Goal: Task Accomplishment & Management: Complete application form

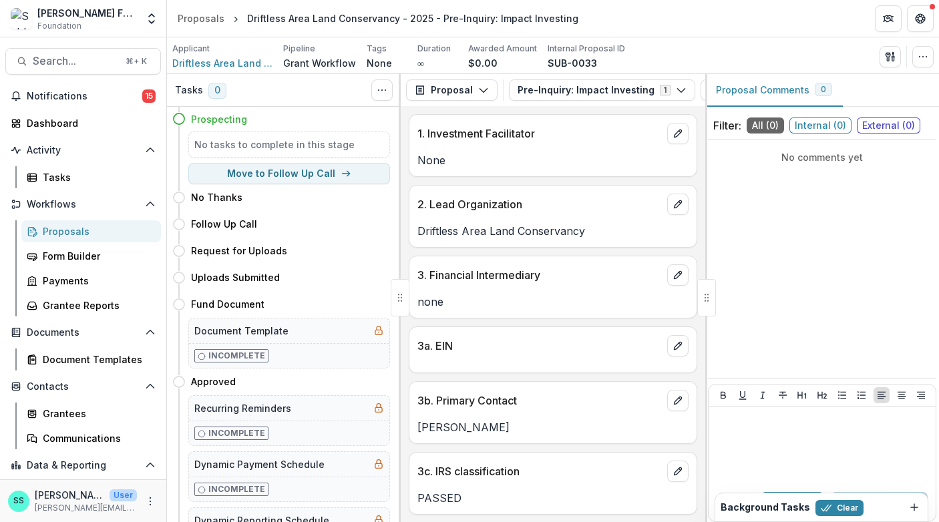
click at [210, 20] on div "Proposals" at bounding box center [201, 18] width 47 height 14
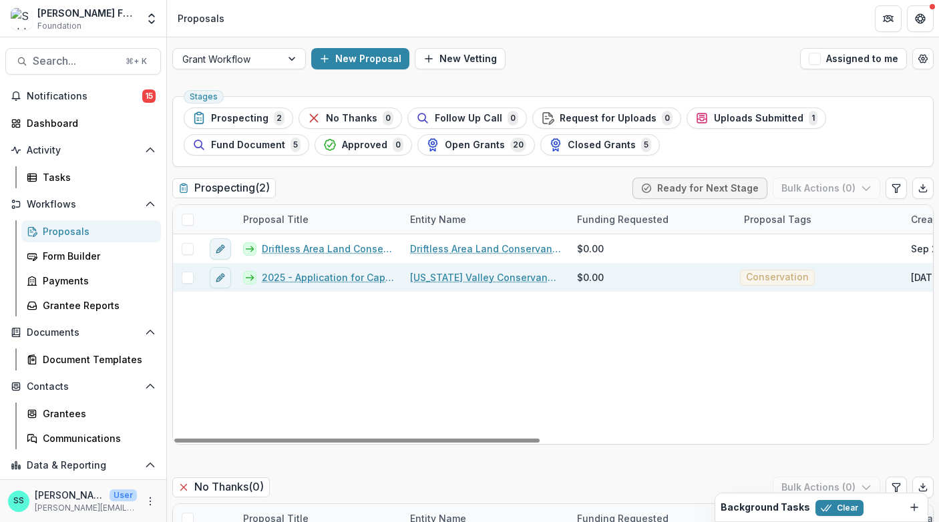
click at [311, 285] on link "2025 - Application for Capacity Building Grants" at bounding box center [328, 278] width 132 height 14
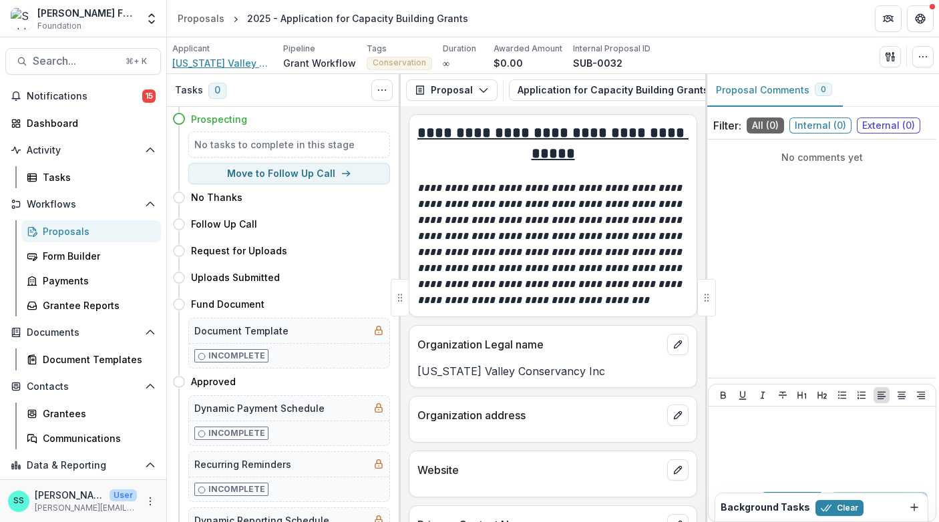
click at [239, 61] on span "[US_STATE] Valley Conservancy Inc" at bounding box center [222, 63] width 100 height 14
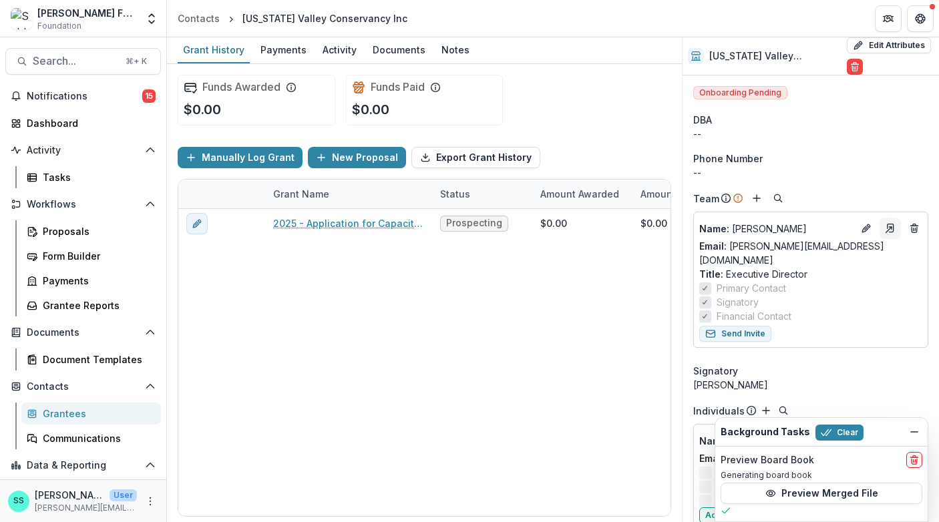
click at [886, 232] on line "Go to contact" at bounding box center [888, 229] width 5 height 5
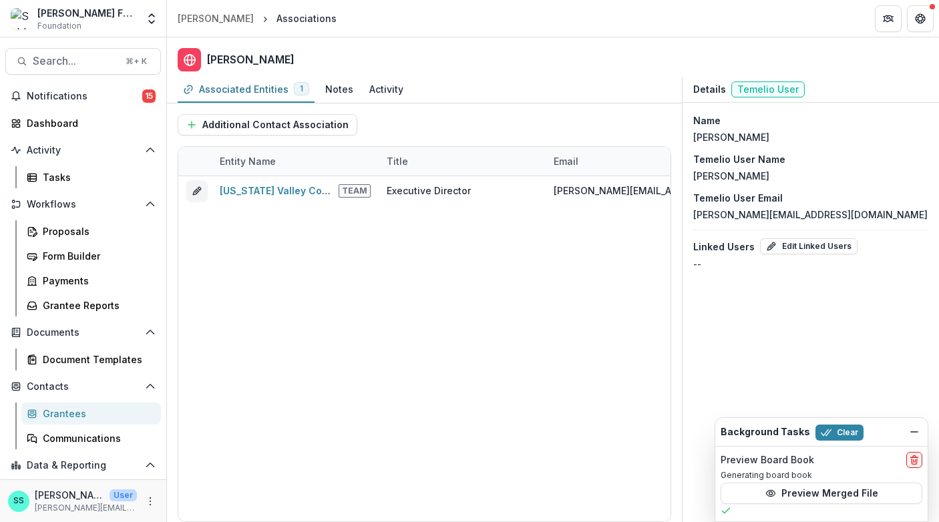
click at [94, 19] on div "[PERSON_NAME] Family Foundation" at bounding box center [87, 13] width 100 height 14
click at [149, 19] on icon "Open entity switcher" at bounding box center [151, 18] width 13 height 13
click at [81, 59] on link "Admin Settings" at bounding box center [83, 56] width 160 height 22
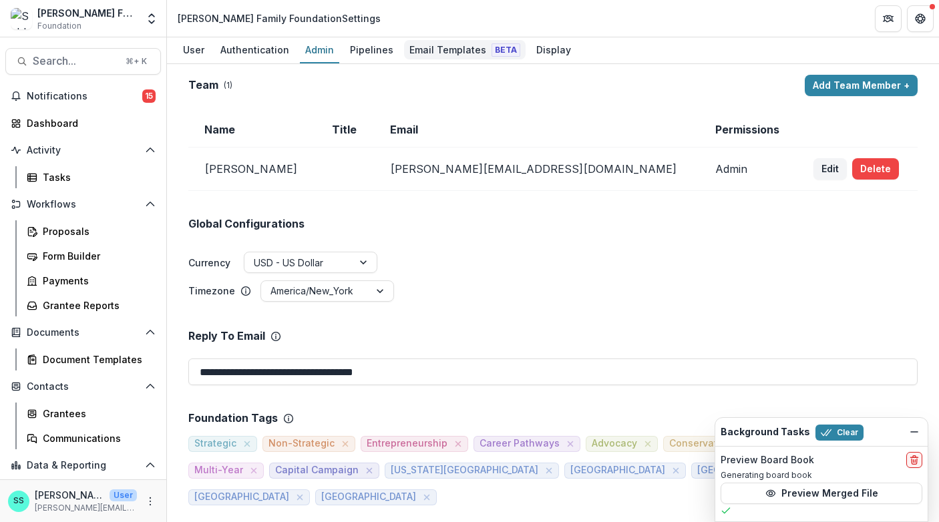
click at [478, 48] on div "Email Templates Beta" at bounding box center [465, 49] width 122 height 19
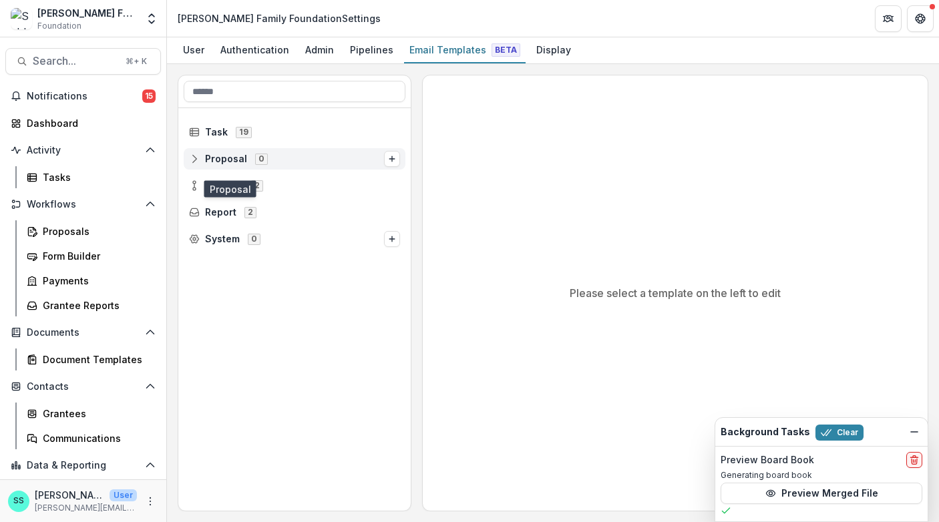
click at [238, 165] on span "Proposal" at bounding box center [226, 159] width 42 height 11
click at [391, 159] on line "Options" at bounding box center [391, 159] width 5 height 0
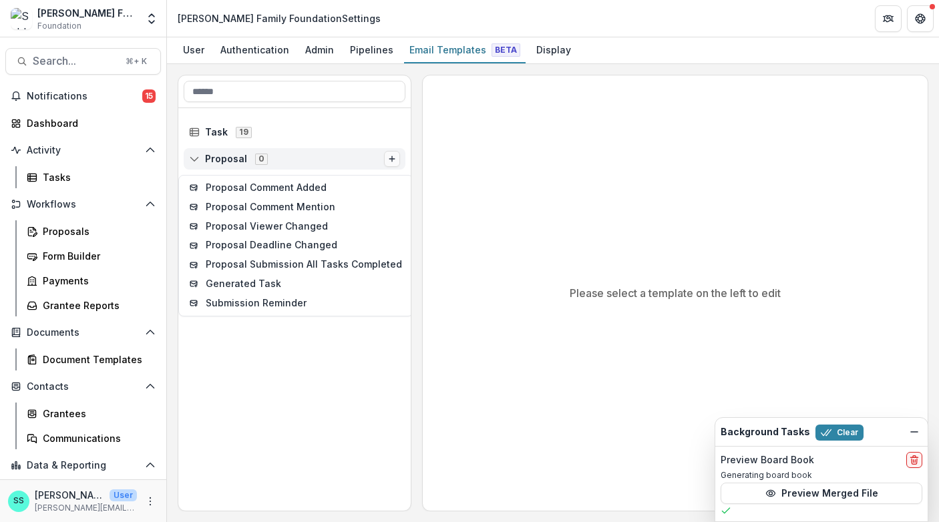
click at [391, 159] on line "Options" at bounding box center [391, 159] width 5 height 0
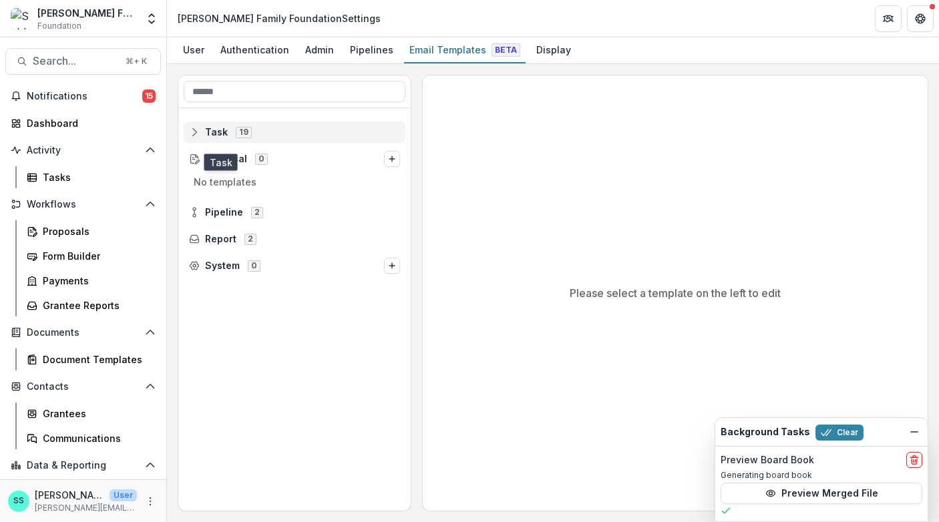
click at [228, 138] on span "Task" at bounding box center [216, 132] width 23 height 11
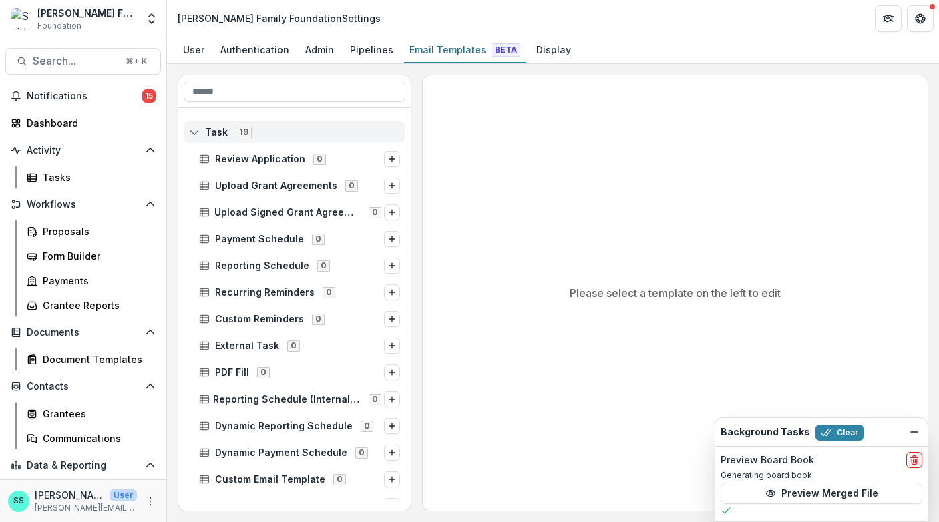
click at [192, 136] on line at bounding box center [192, 131] width 0 height 7
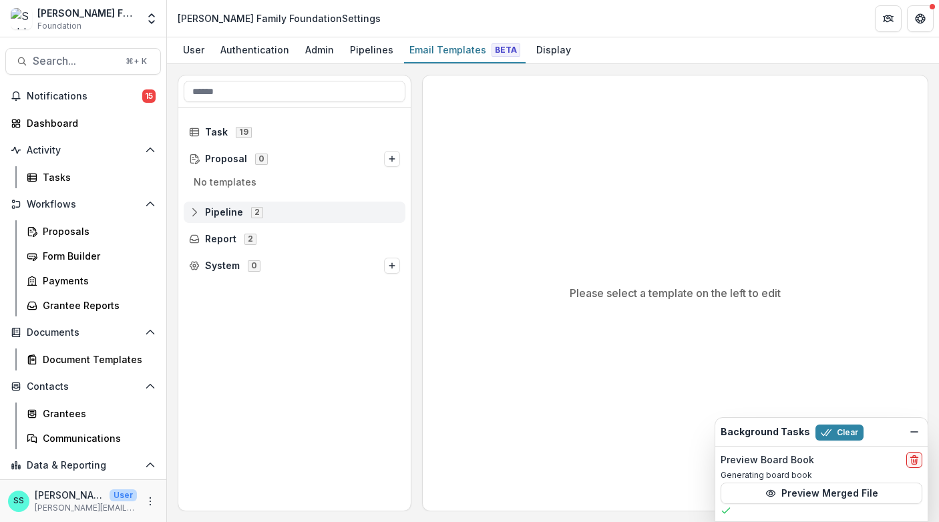
click at [200, 218] on icon at bounding box center [194, 212] width 11 height 11
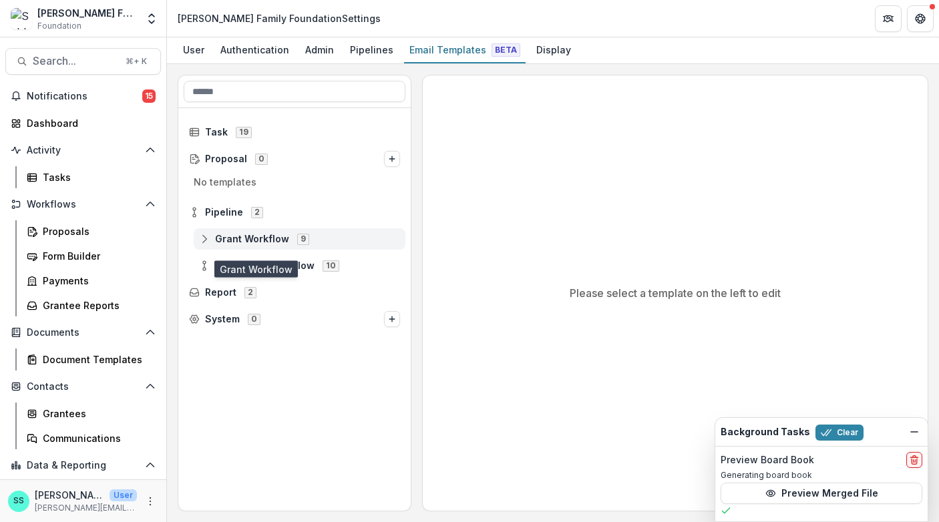
click at [245, 245] on span "Grant Workflow" at bounding box center [252, 239] width 74 height 11
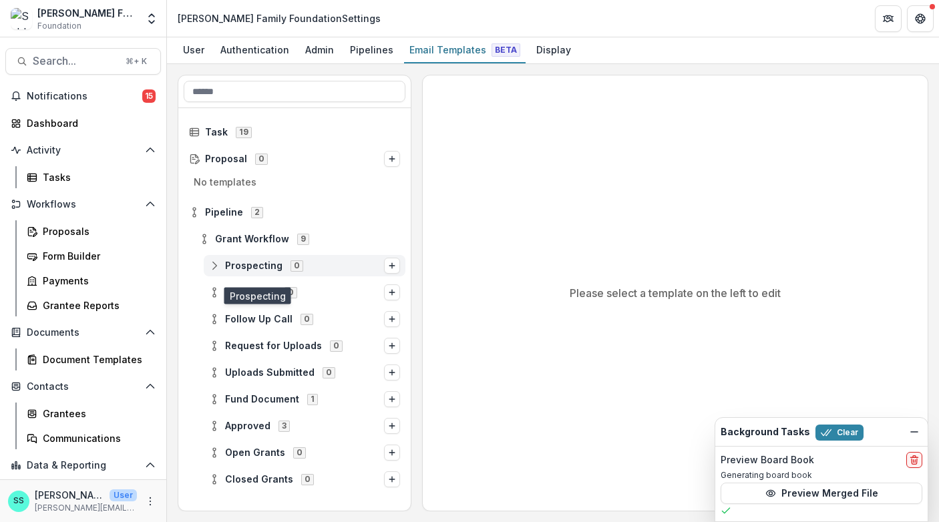
click at [256, 272] on span "Prospecting" at bounding box center [253, 266] width 57 height 11
click at [389, 266] on line "Options" at bounding box center [391, 266] width 5 height 0
click at [285, 305] on button "Stage Change Message" at bounding box center [300, 294] width 180 height 19
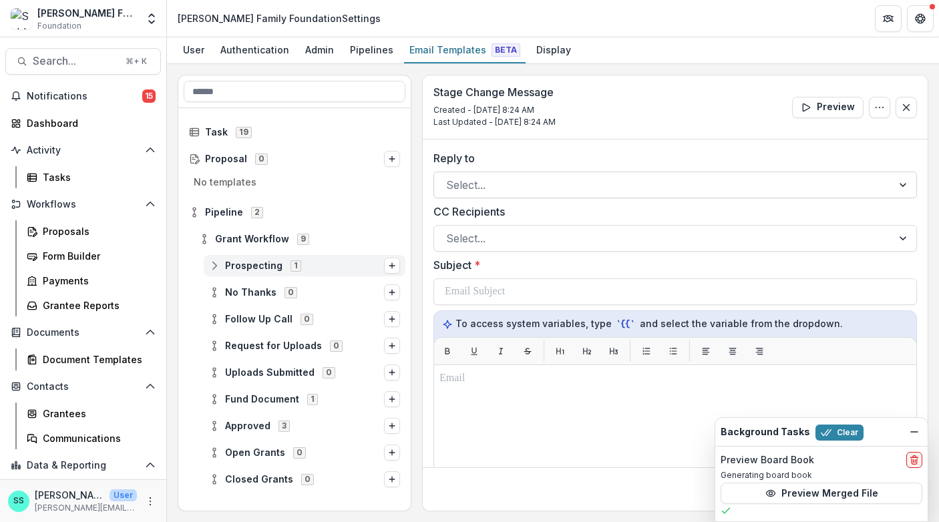
click at [496, 194] on div at bounding box center [663, 185] width 434 height 19
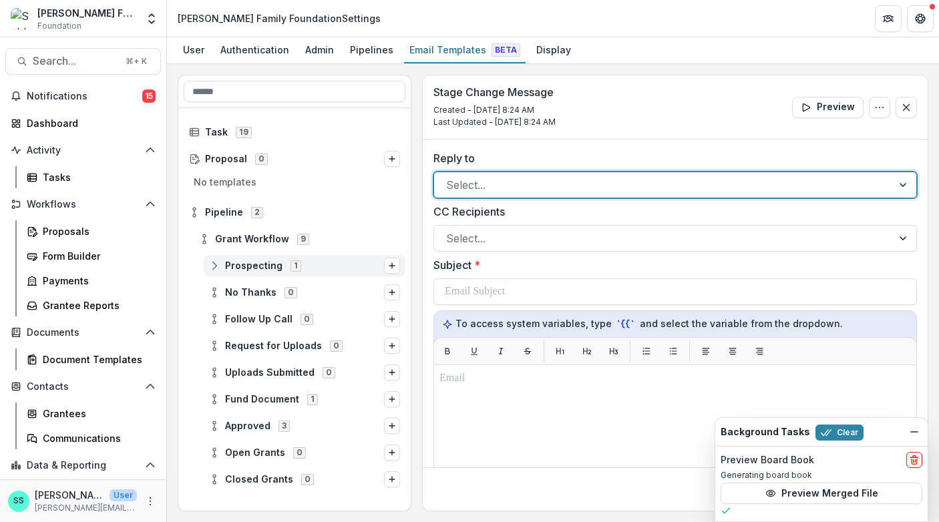
click at [496, 194] on div at bounding box center [663, 185] width 434 height 19
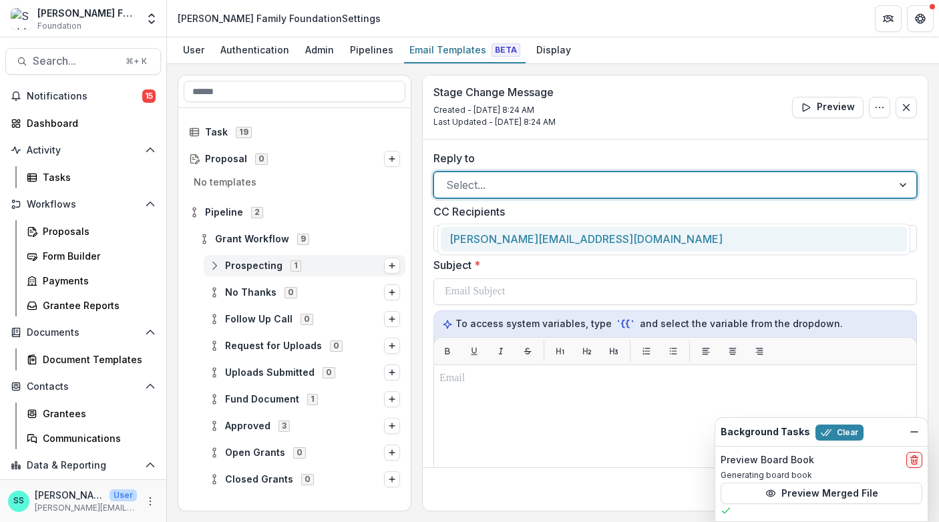
click at [496, 238] on div "[PERSON_NAME][EMAIL_ADDRESS][DOMAIN_NAME]" at bounding box center [674, 239] width 466 height 25
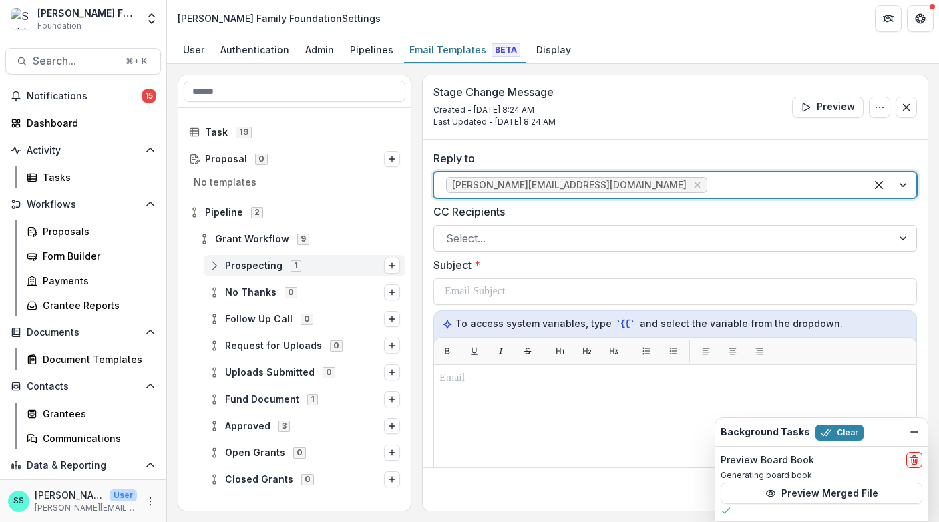
click at [498, 248] on div at bounding box center [663, 238] width 434 height 19
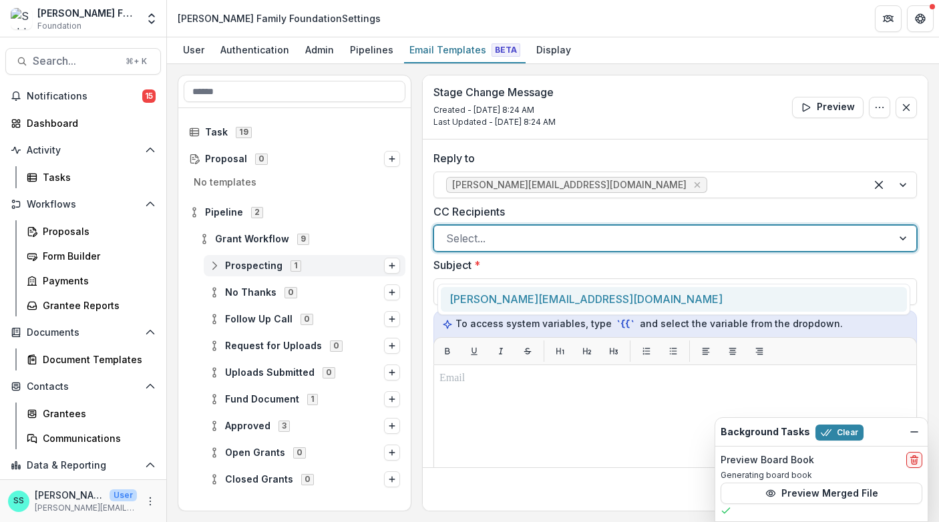
click at [498, 248] on div at bounding box center [663, 238] width 434 height 19
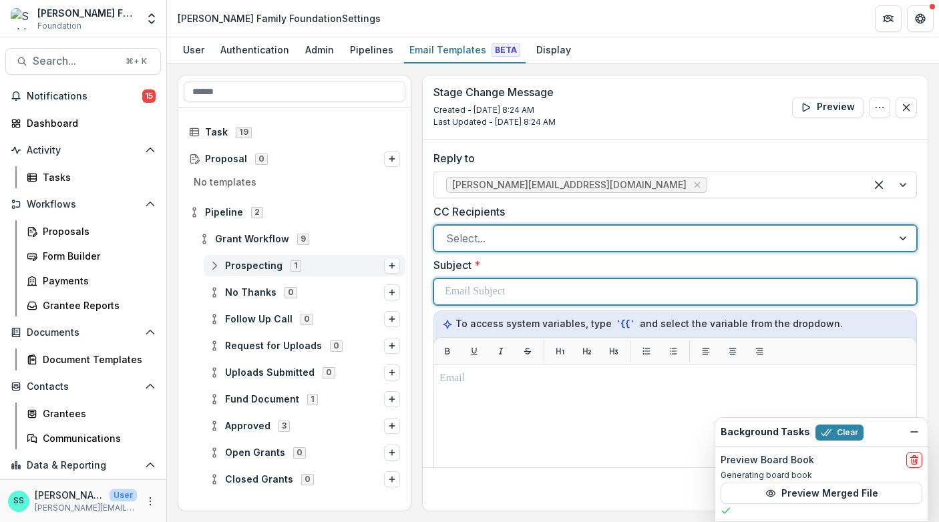
click at [484, 300] on p at bounding box center [475, 292] width 60 height 16
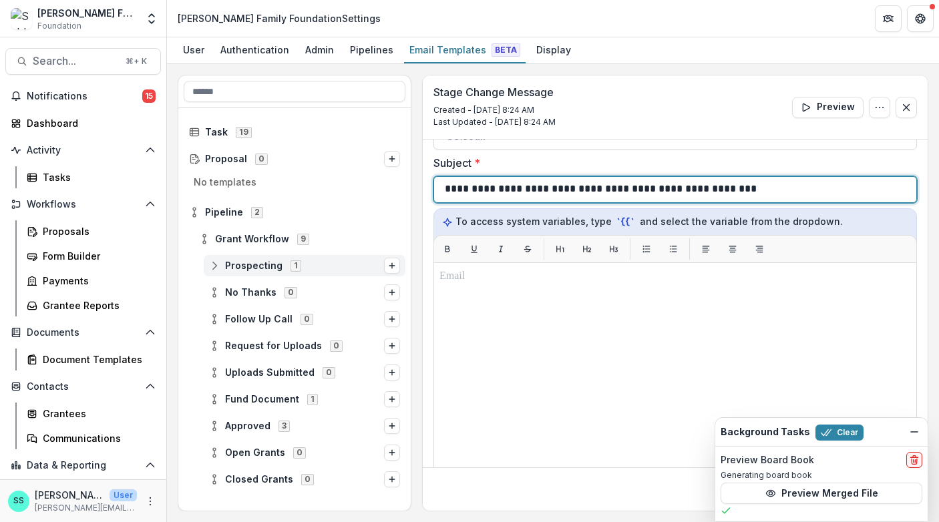
scroll to position [108, 0]
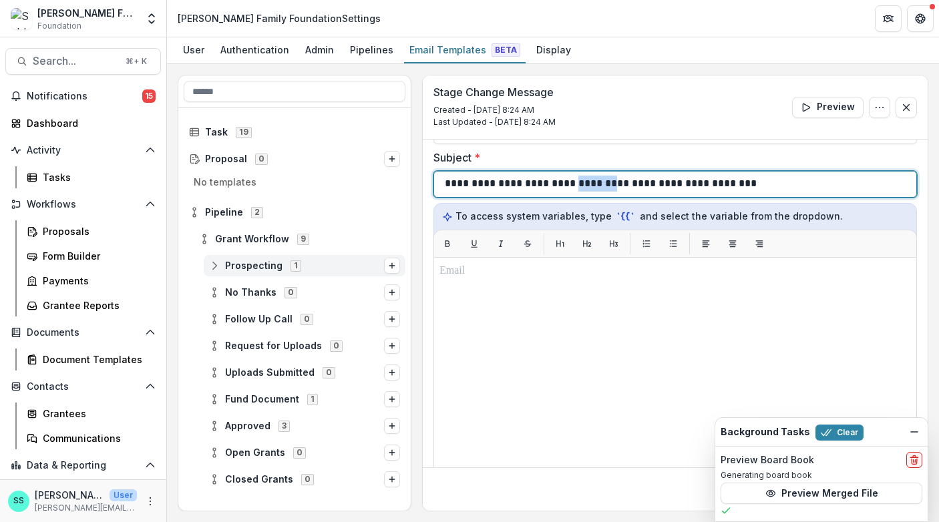
drag, startPoint x: 621, startPoint y: 216, endPoint x: 587, endPoint y: 214, distance: 34.1
click at [587, 194] on p "**********" at bounding box center [609, 185] width 329 height 18
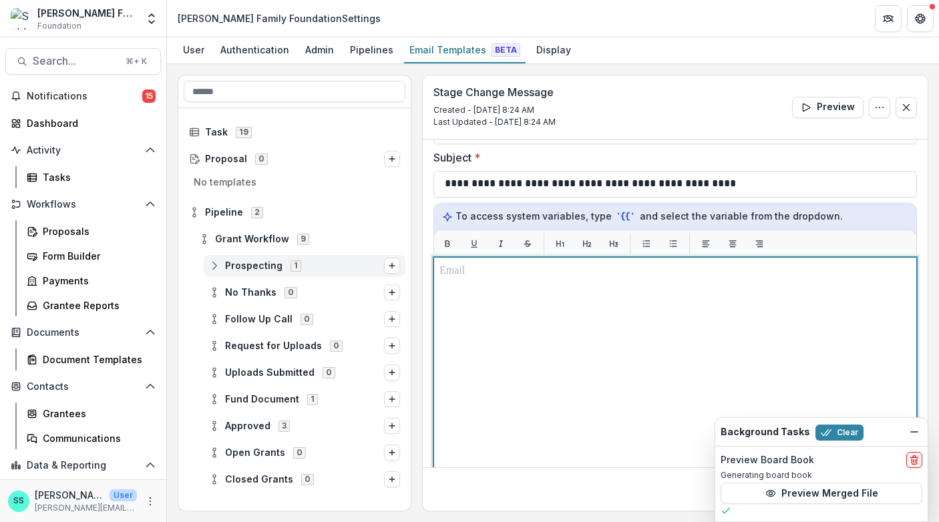
click at [468, 279] on p at bounding box center [676, 271] width 472 height 16
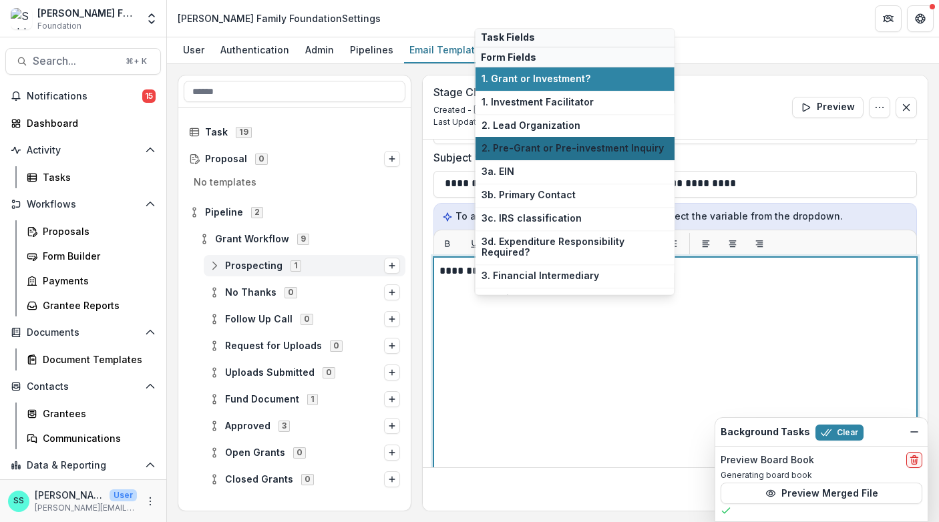
scroll to position [129, 0]
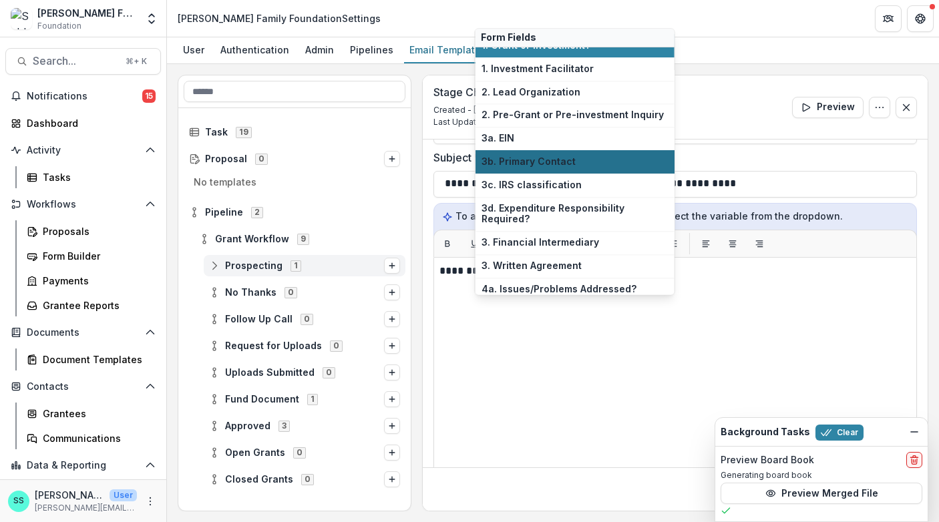
click at [544, 168] on span "3b. Primary Contact" at bounding box center [575, 161] width 187 height 11
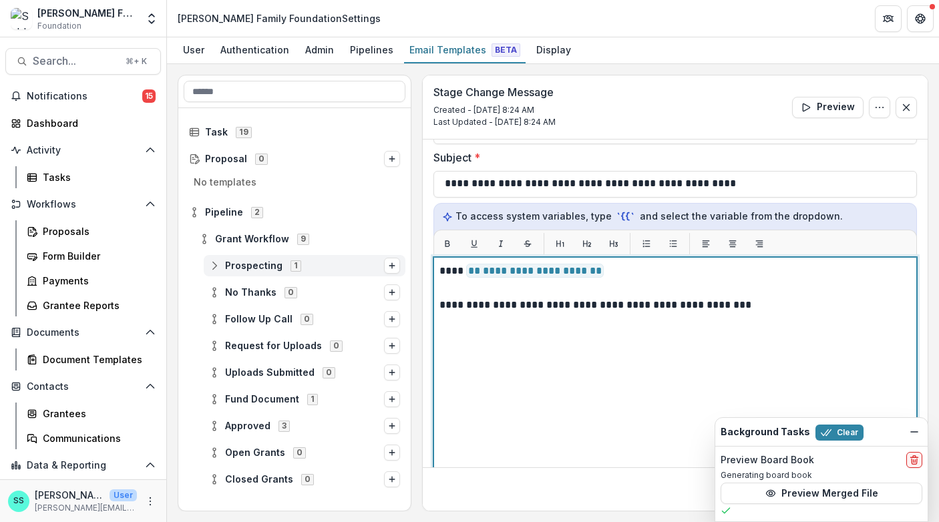
click at [582, 315] on p "**********" at bounding box center [670, 306] width 460 height 18
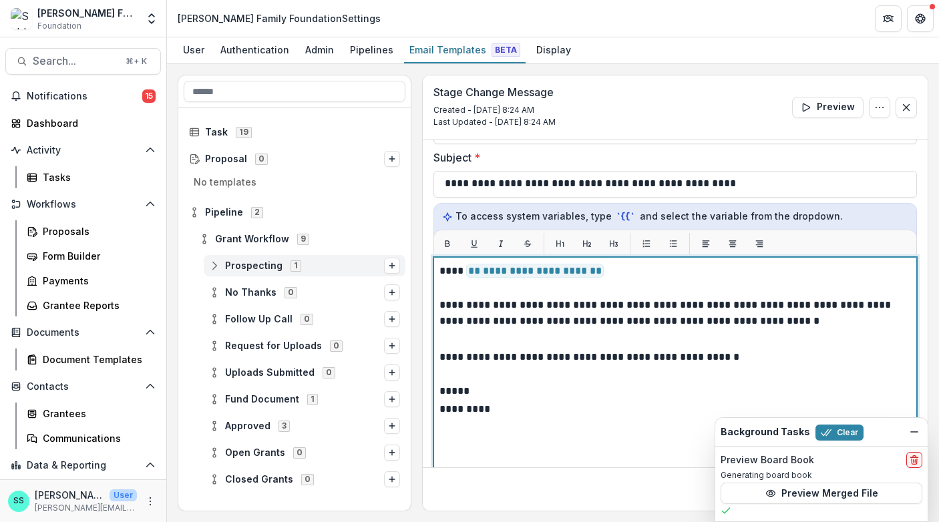
click at [649, 401] on p "*****" at bounding box center [670, 392] width 460 height 18
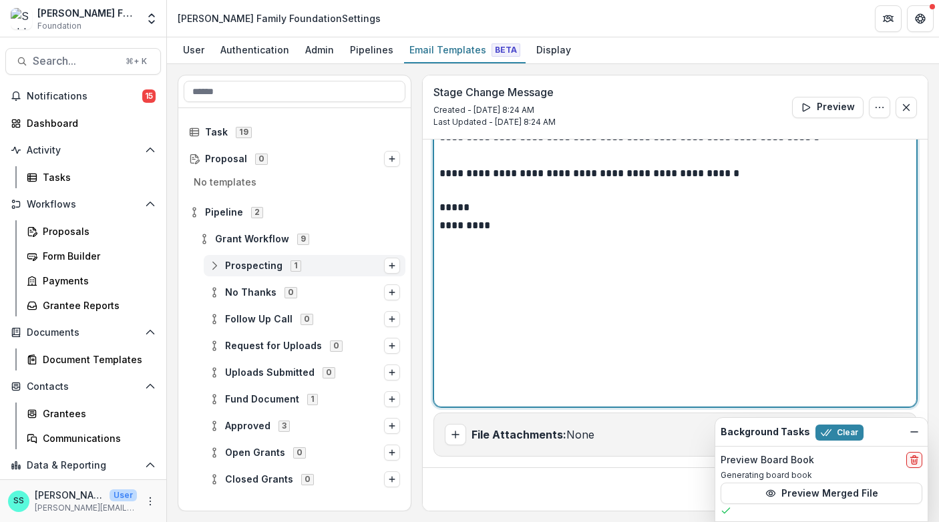
scroll to position [341, 0]
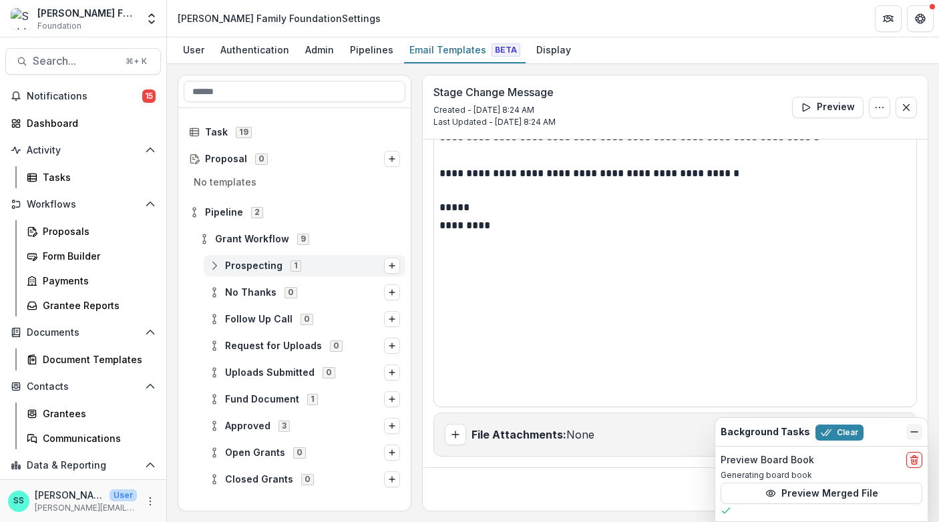
click at [913, 427] on icon "Dismiss" at bounding box center [914, 432] width 11 height 11
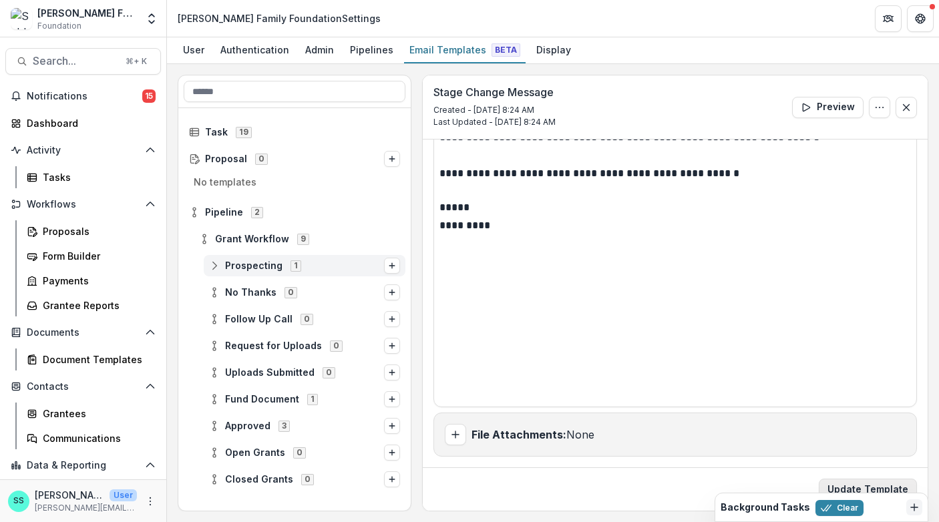
click at [824, 480] on button "Update Template" at bounding box center [868, 489] width 98 height 21
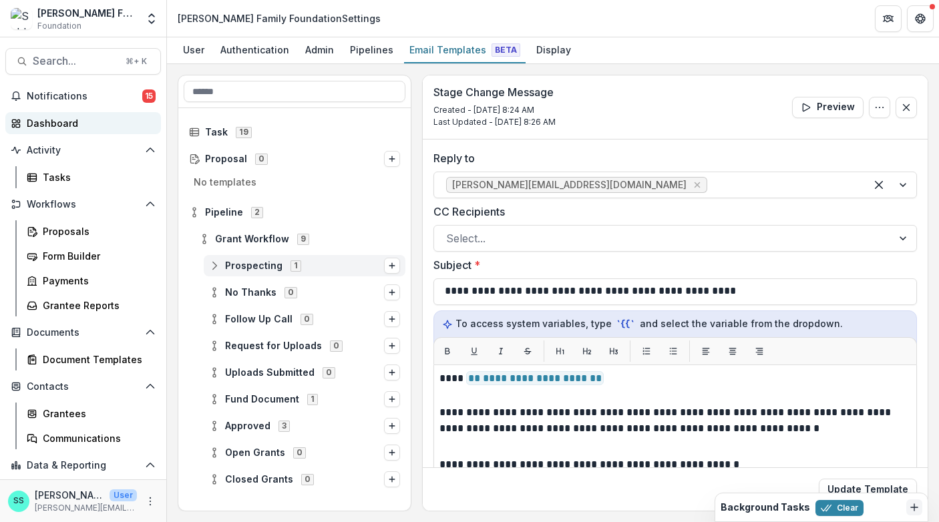
click at [71, 130] on div "Dashboard" at bounding box center [89, 123] width 124 height 14
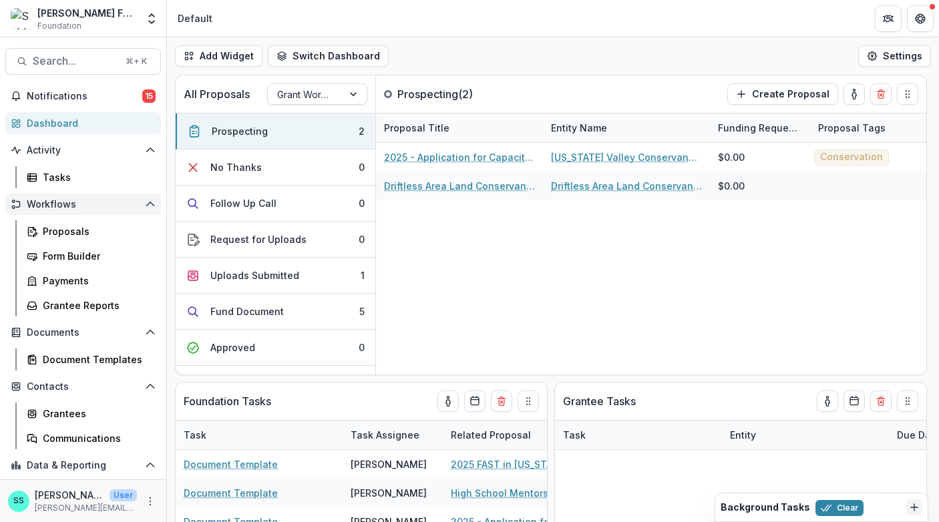
click at [67, 210] on span "Workflows" at bounding box center [83, 204] width 113 height 11
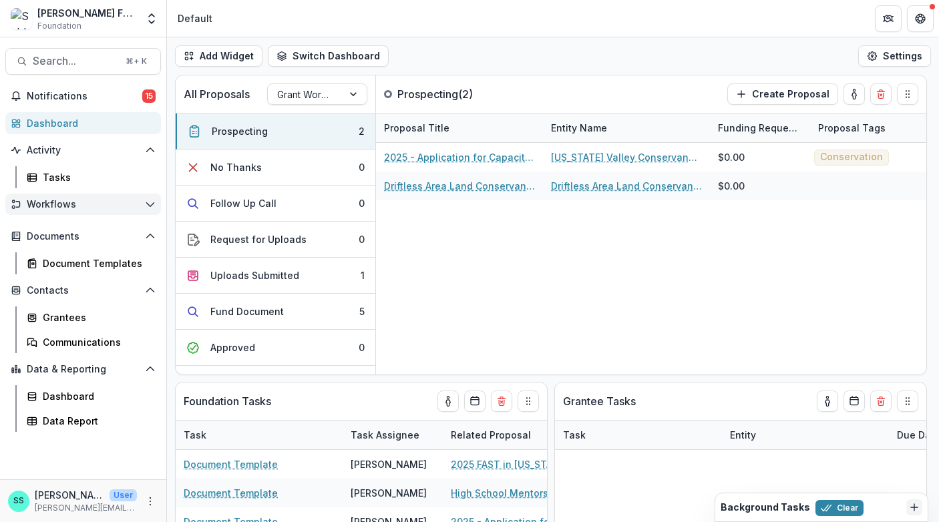
click at [67, 210] on span "Workflows" at bounding box center [83, 204] width 113 height 11
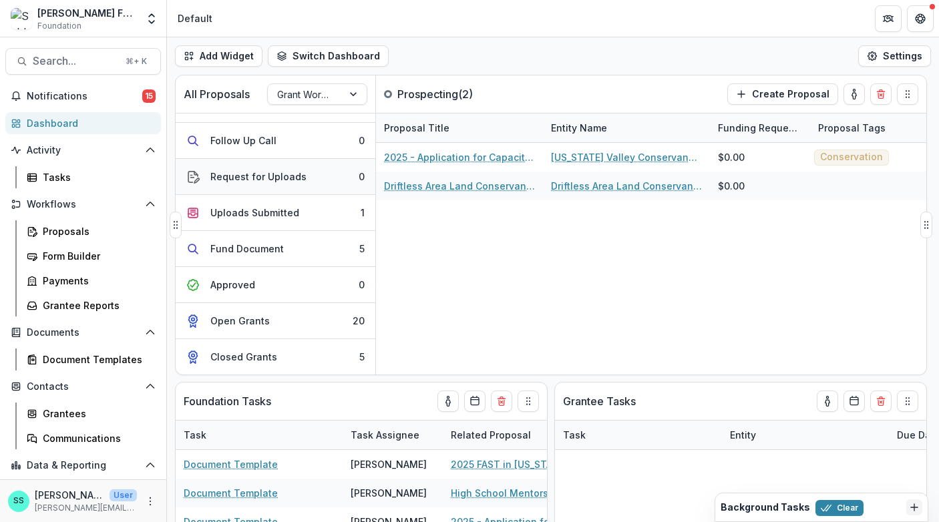
scroll to position [107, 0]
click at [90, 210] on span "Workflows" at bounding box center [83, 204] width 113 height 11
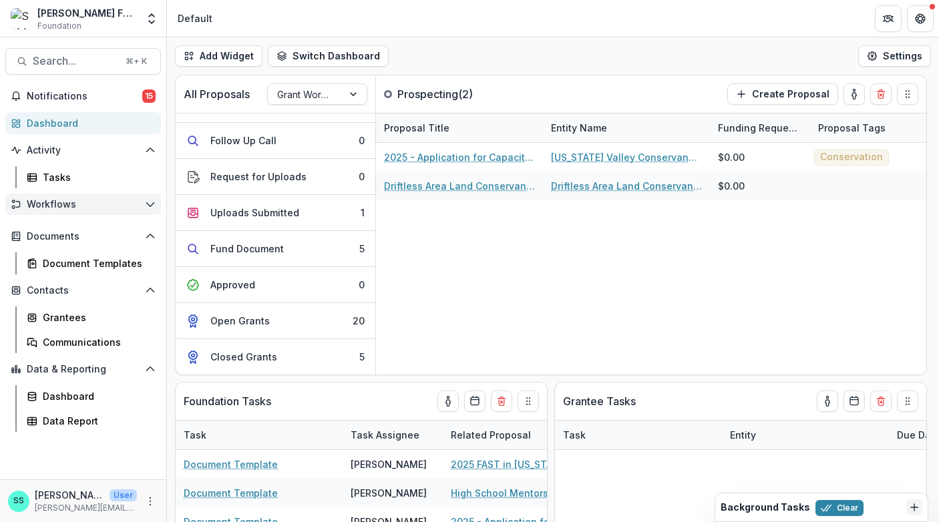
click at [90, 210] on span "Workflows" at bounding box center [83, 204] width 113 height 11
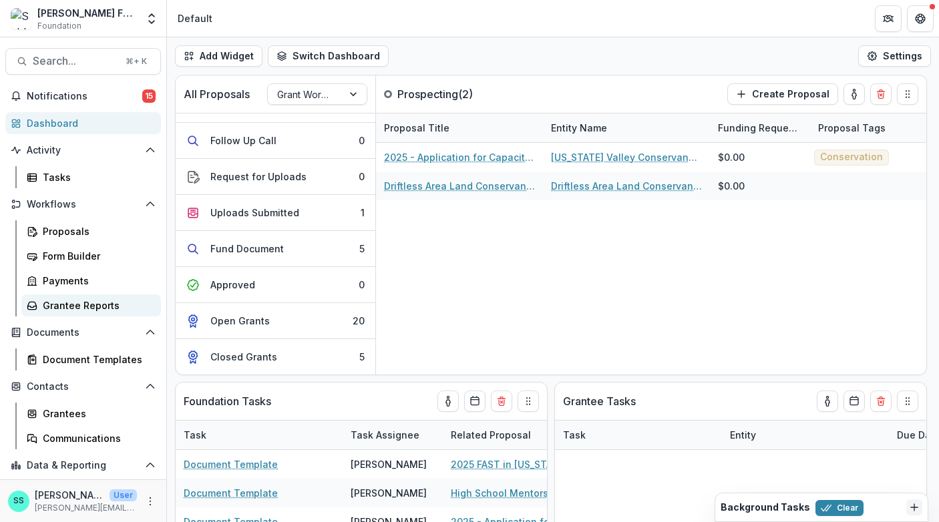
click at [75, 313] on div "Grantee Reports" at bounding box center [97, 306] width 108 height 14
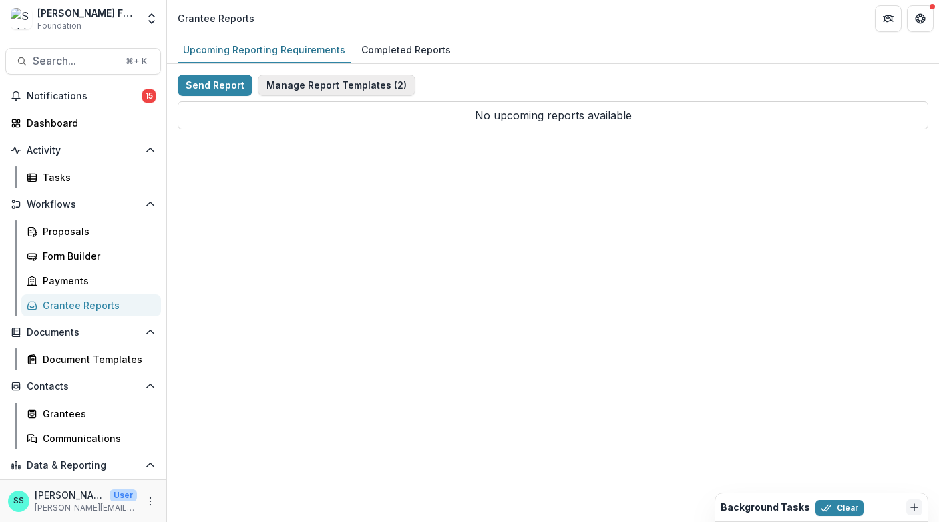
click at [313, 96] on button "Manage Report Templates ( 2 )" at bounding box center [337, 85] width 158 height 21
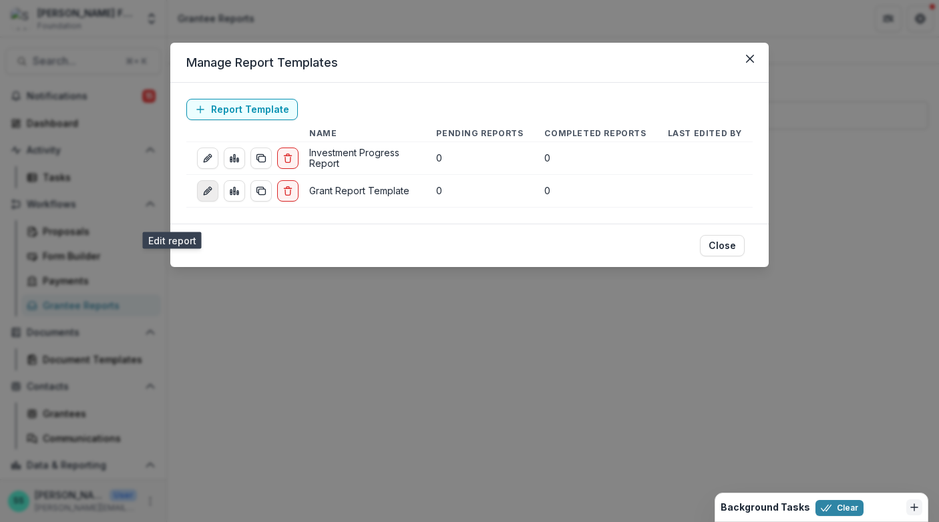
click at [202, 196] on icon "edit-report" at bounding box center [207, 191] width 11 height 11
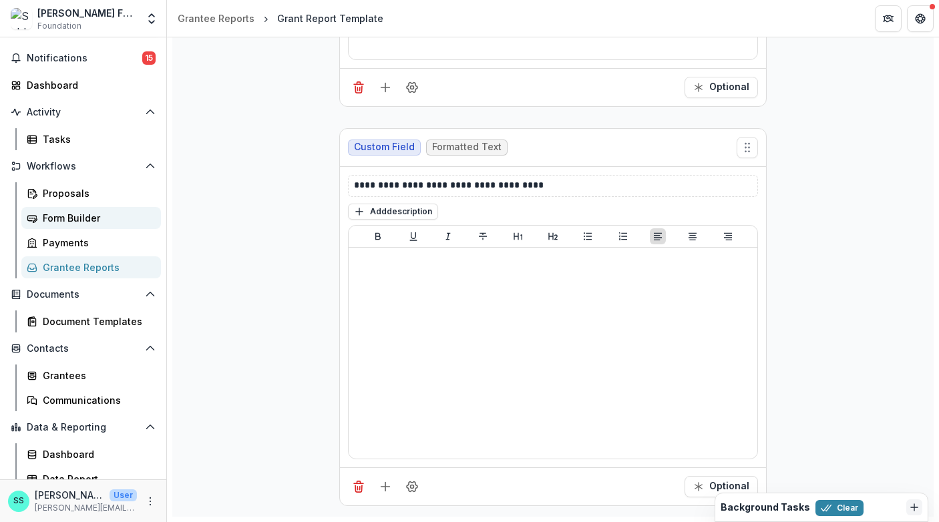
scroll to position [39, 0]
click at [61, 224] on div "Form Builder" at bounding box center [97, 217] width 108 height 14
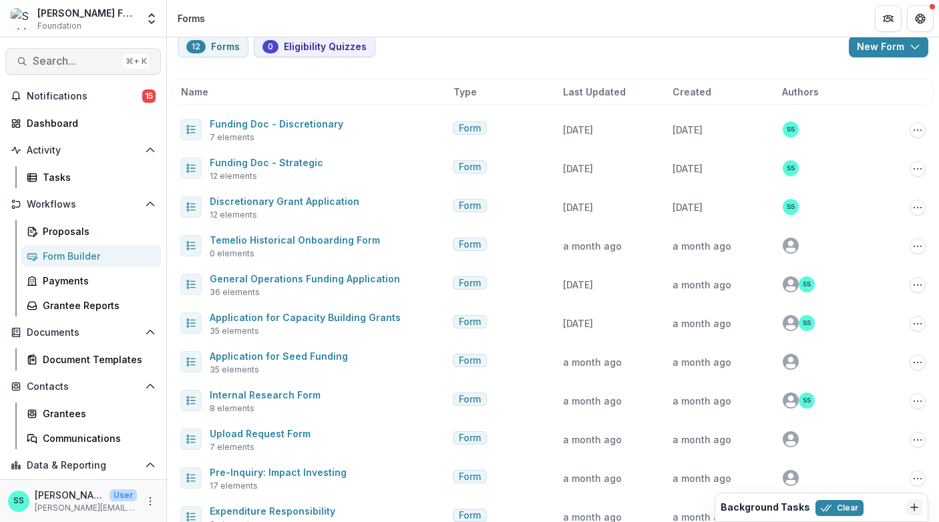
click at [79, 63] on span "Search..." at bounding box center [75, 61] width 85 height 13
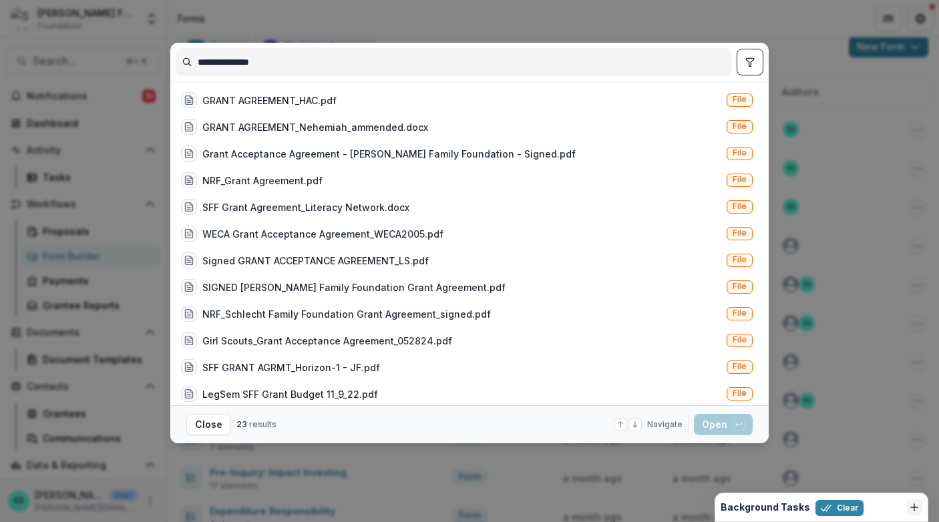
type input "**********"
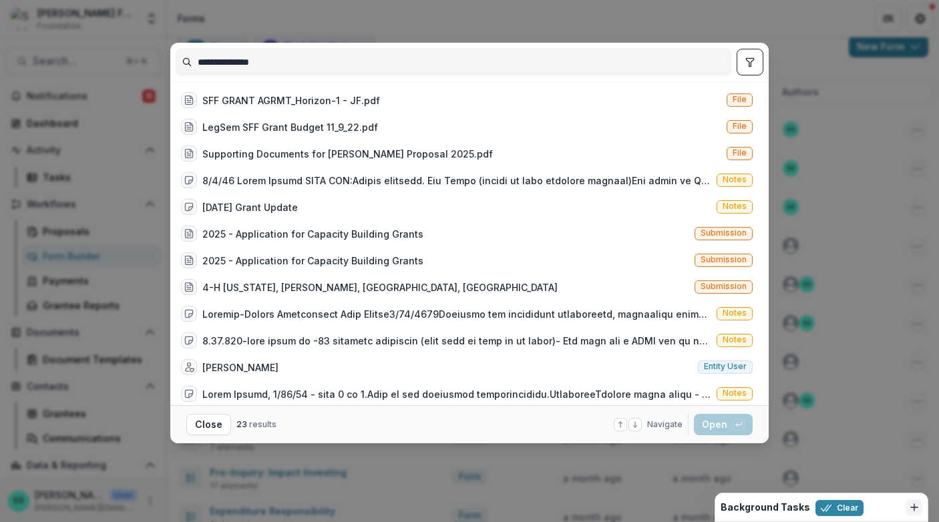
scroll to position [312, 0]
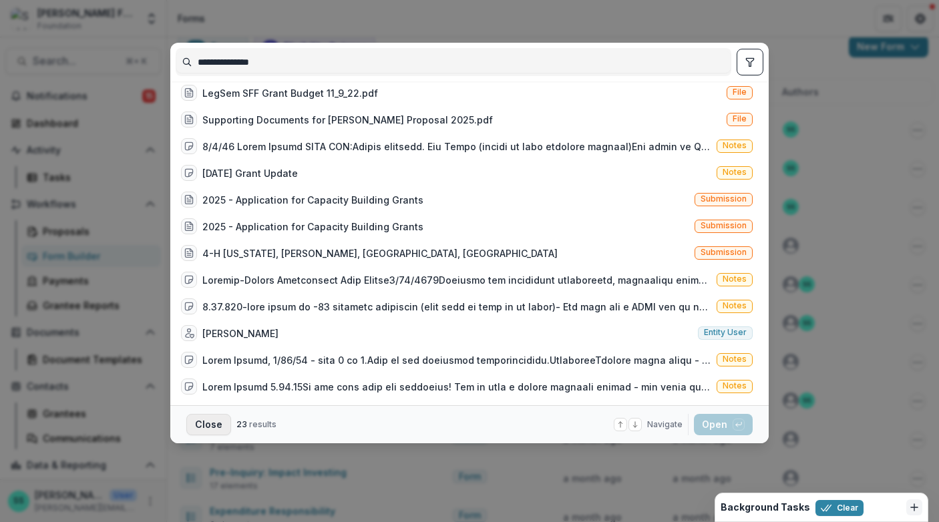
click at [186, 427] on button "Close" at bounding box center [208, 424] width 45 height 21
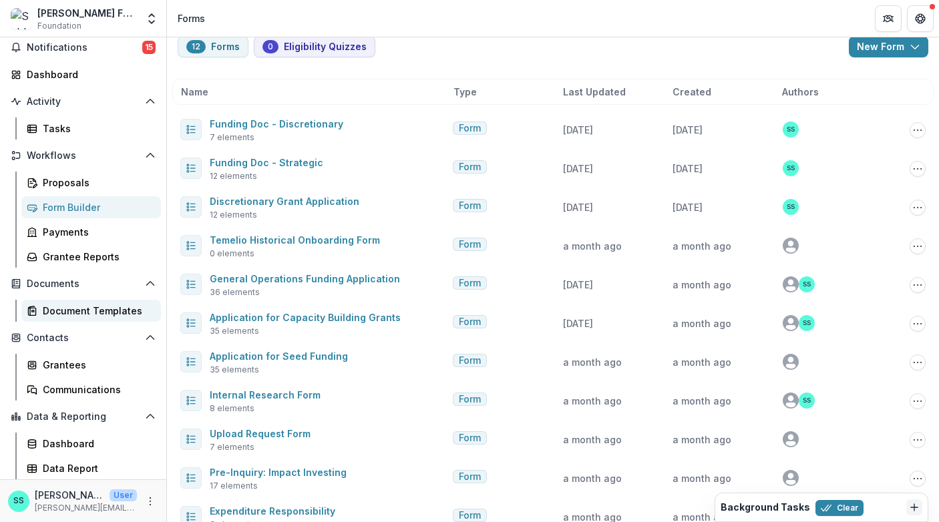
scroll to position [123, 0]
click at [73, 359] on div "Grantees" at bounding box center [97, 365] width 108 height 14
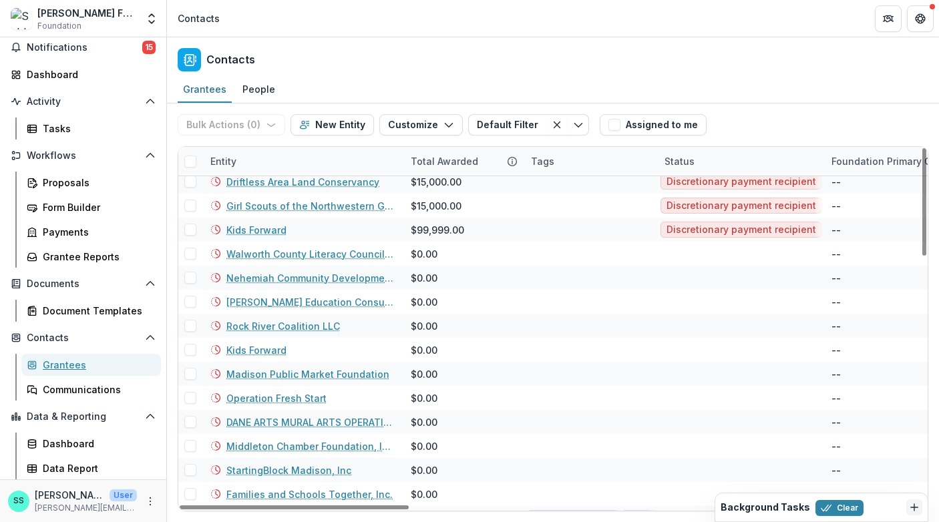
scroll to position [807, 0]
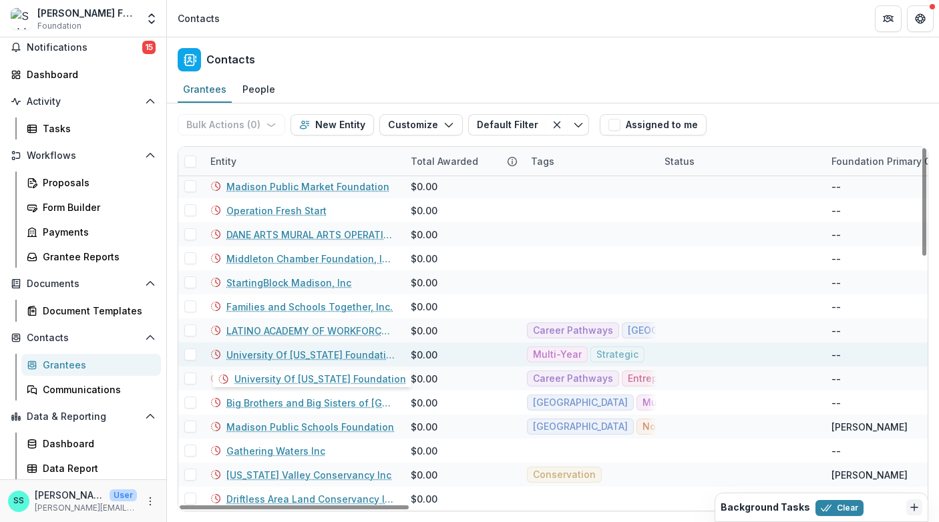
click at [314, 355] on link "University Of [US_STATE] Foundation" at bounding box center [310, 355] width 168 height 14
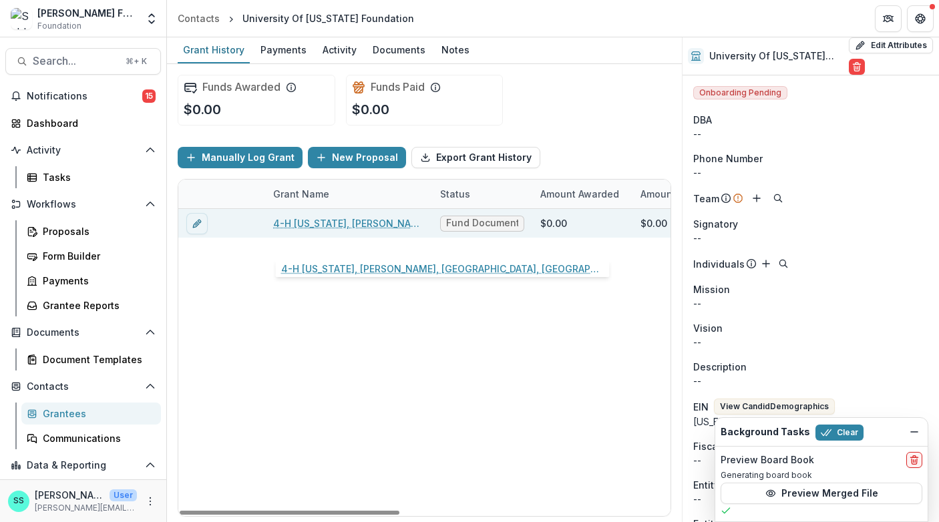
click at [355, 230] on link "4-H [US_STATE], [PERSON_NAME], [GEOGRAPHIC_DATA], [GEOGRAPHIC_DATA]" at bounding box center [348, 223] width 151 height 14
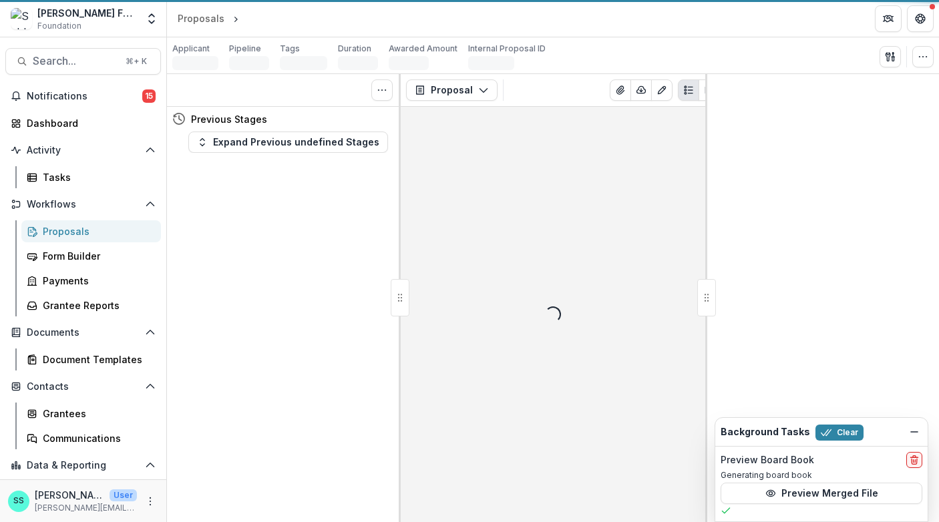
click at [355, 240] on div "Tasks 0 Show Cancelled Tasks Previous Stages Expand Previous undefined Stages" at bounding box center [284, 298] width 234 height 448
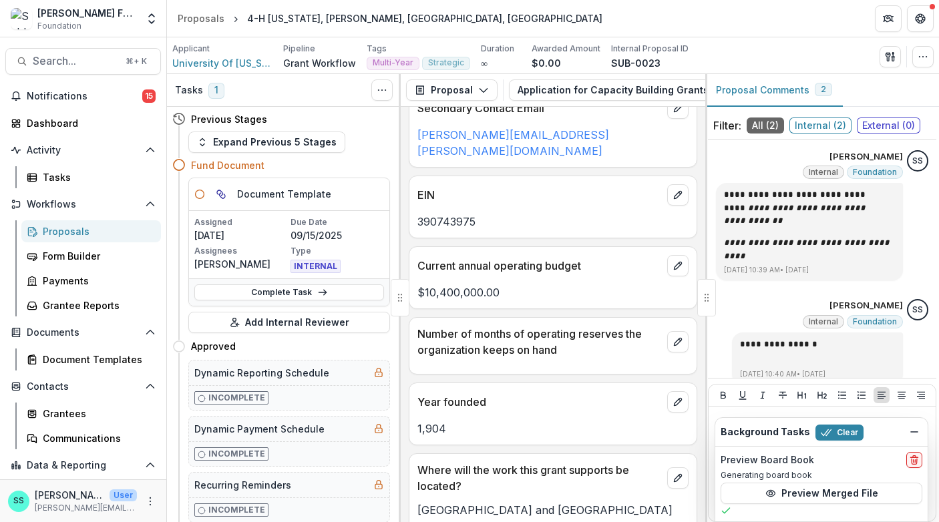
scroll to position [819, 0]
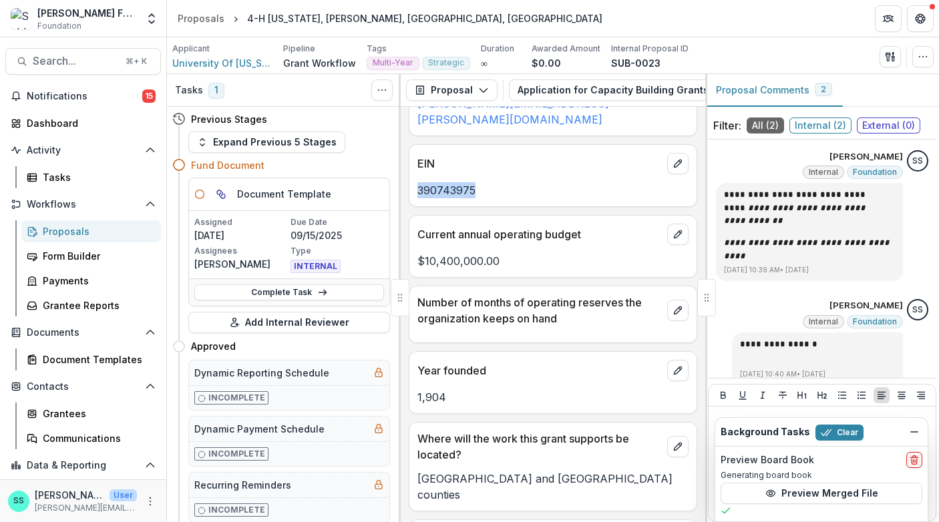
drag, startPoint x: 482, startPoint y: 309, endPoint x: 417, endPoint y: 308, distance: 64.8
click at [417, 198] on div "390743975" at bounding box center [552, 190] width 287 height 16
copy p "390743975"
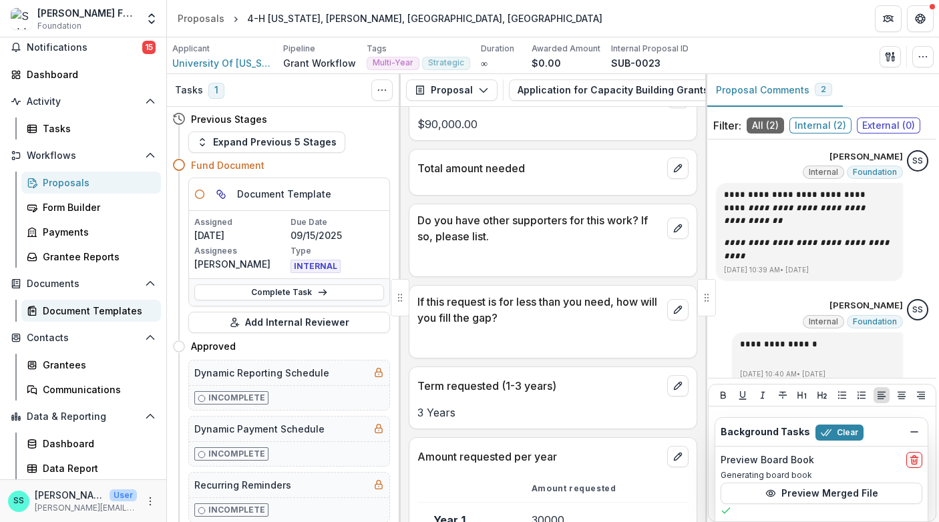
scroll to position [64, 0]
click at [73, 372] on div "Grantees" at bounding box center [97, 365] width 108 height 14
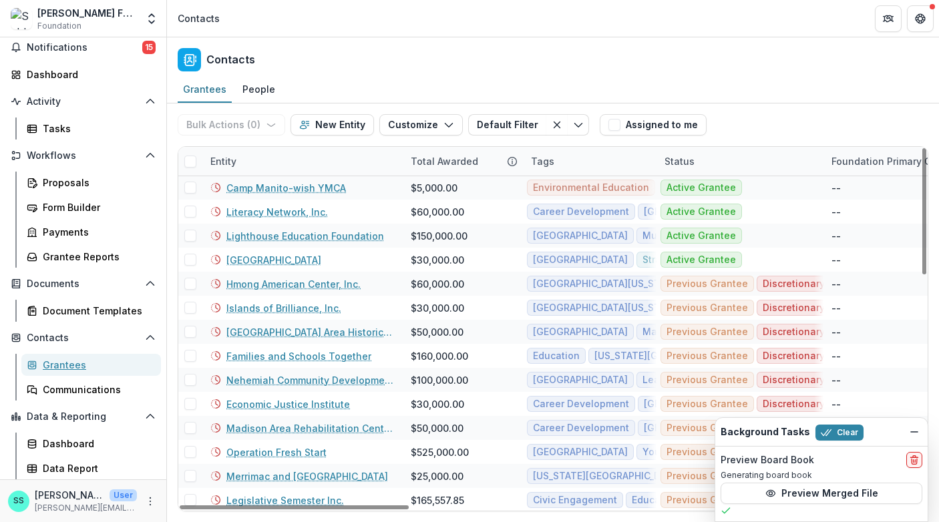
scroll to position [178, 0]
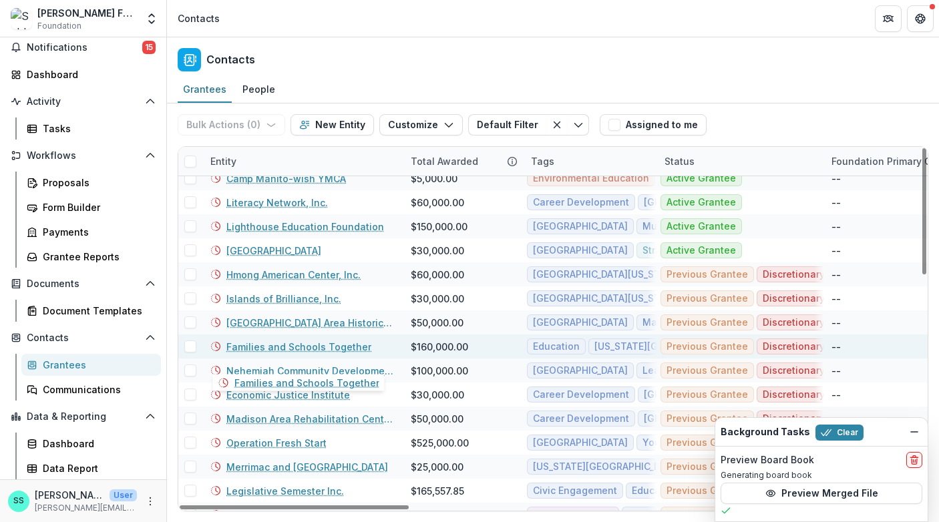
click at [297, 354] on link "Families and Schools Together" at bounding box center [298, 347] width 145 height 14
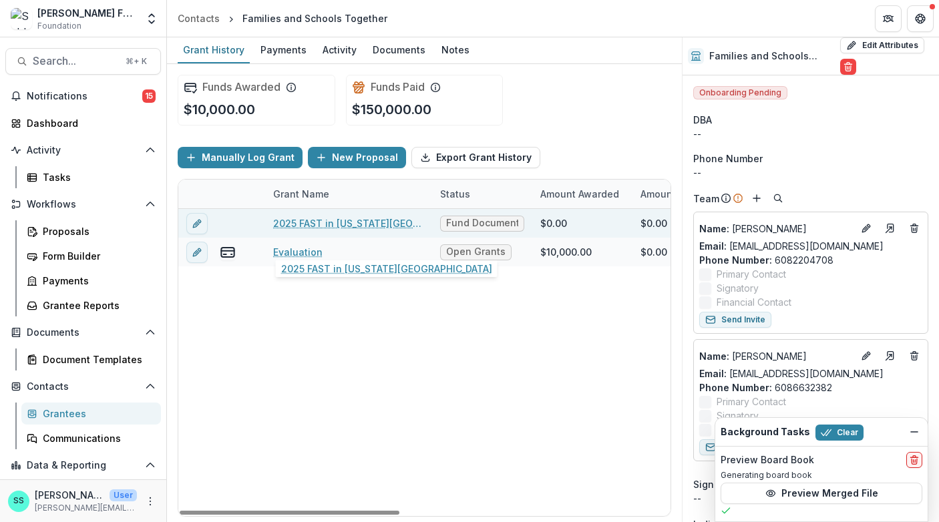
click at [303, 230] on link "2025 FAST in [US_STATE][GEOGRAPHIC_DATA]" at bounding box center [348, 223] width 151 height 14
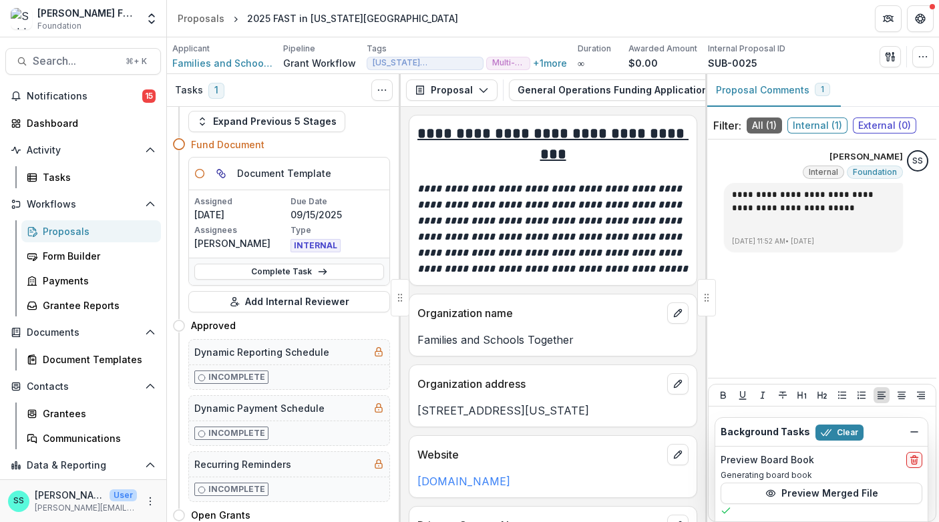
scroll to position [17, 0]
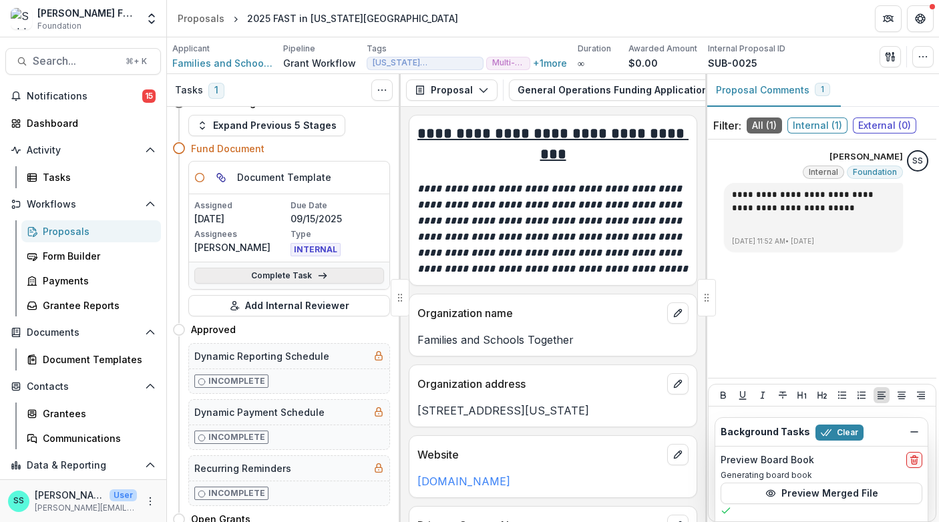
click at [292, 284] on link "Complete Task" at bounding box center [289, 276] width 190 height 16
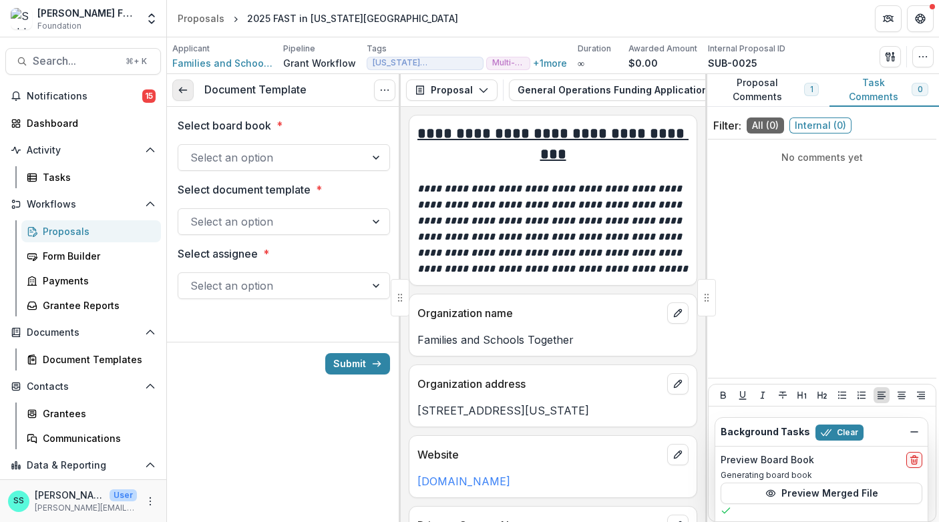
click at [182, 93] on polyline at bounding box center [180, 90] width 3 height 5
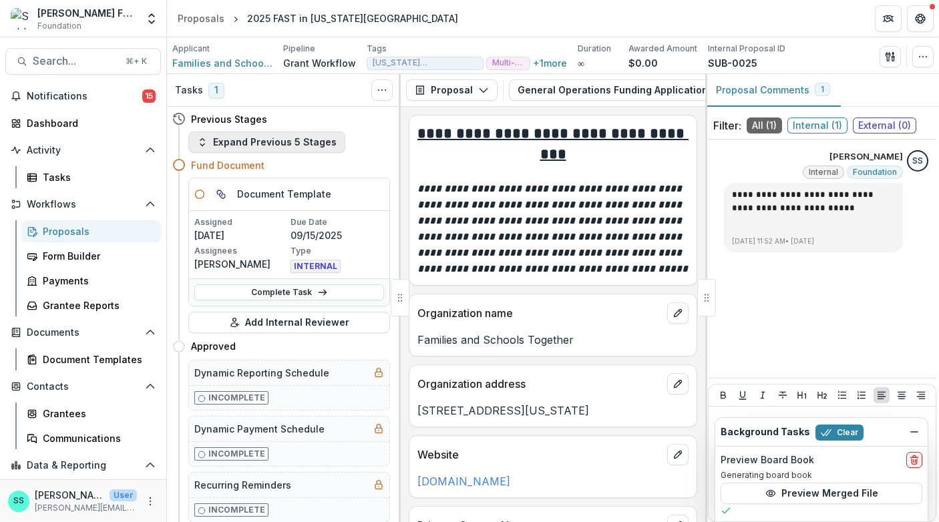
click at [270, 140] on button "Expand Previous 5 Stages" at bounding box center [266, 142] width 157 height 21
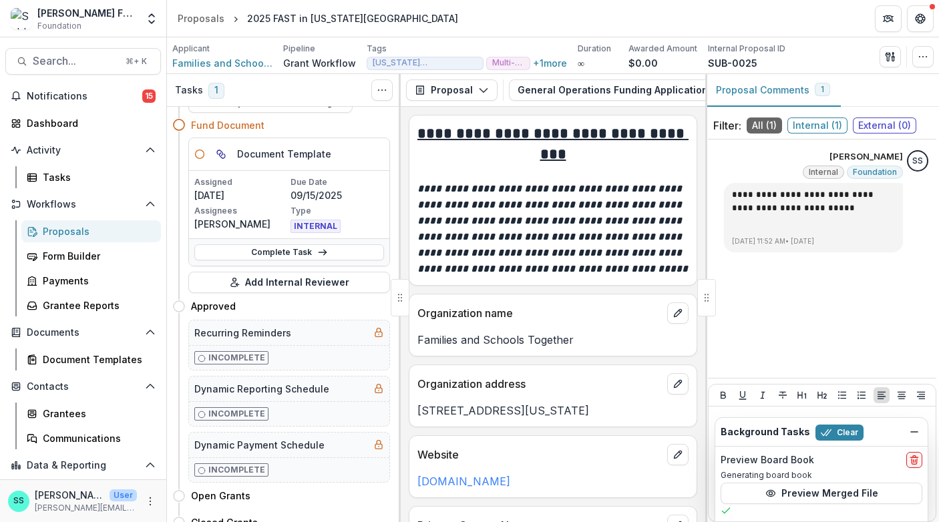
scroll to position [176, 0]
click at [299, 259] on link "Complete Task" at bounding box center [289, 250] width 190 height 16
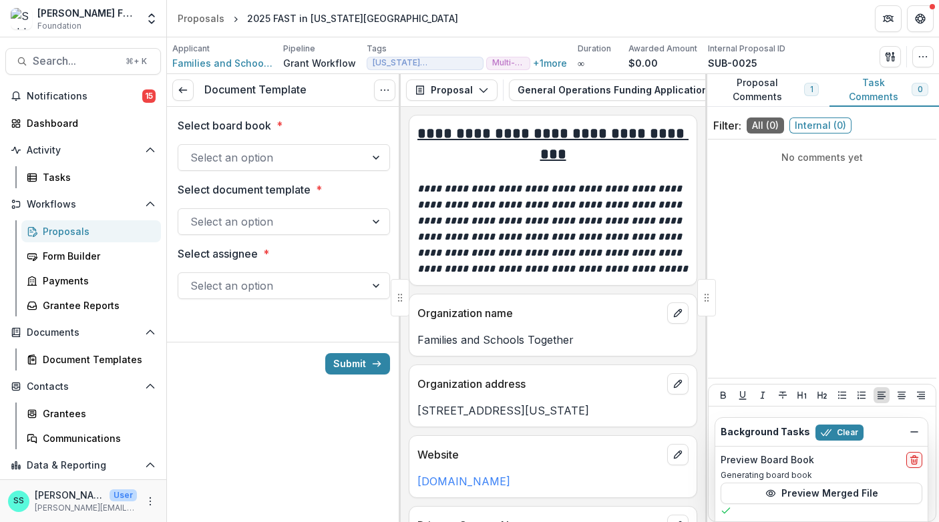
click at [319, 166] on div at bounding box center [271, 157] width 163 height 19
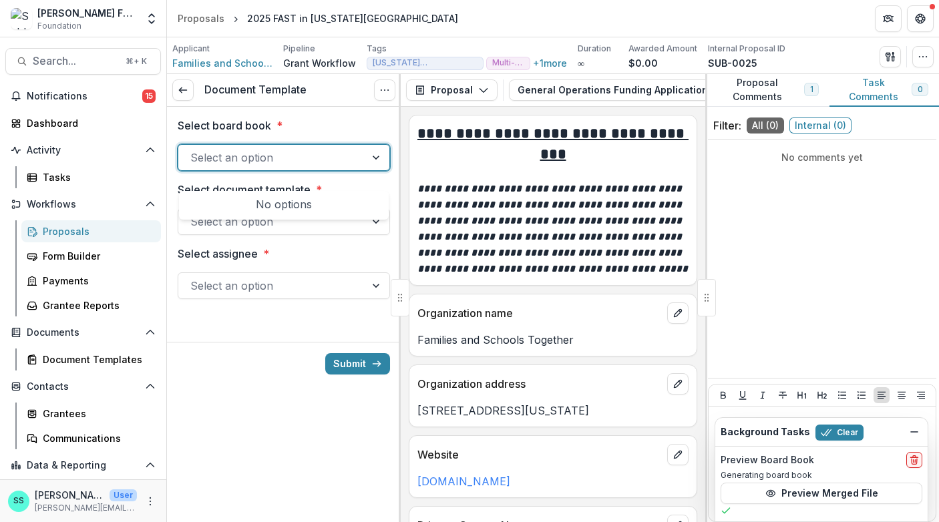
click at [317, 167] on div at bounding box center [271, 157] width 163 height 19
click at [309, 231] on div at bounding box center [271, 221] width 163 height 19
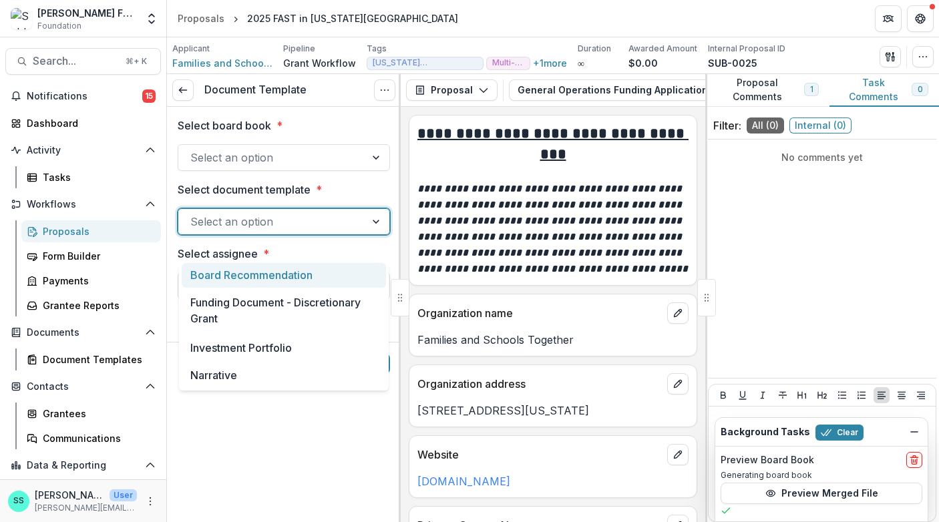
click at [272, 283] on div "Board Recommendation" at bounding box center [284, 275] width 204 height 25
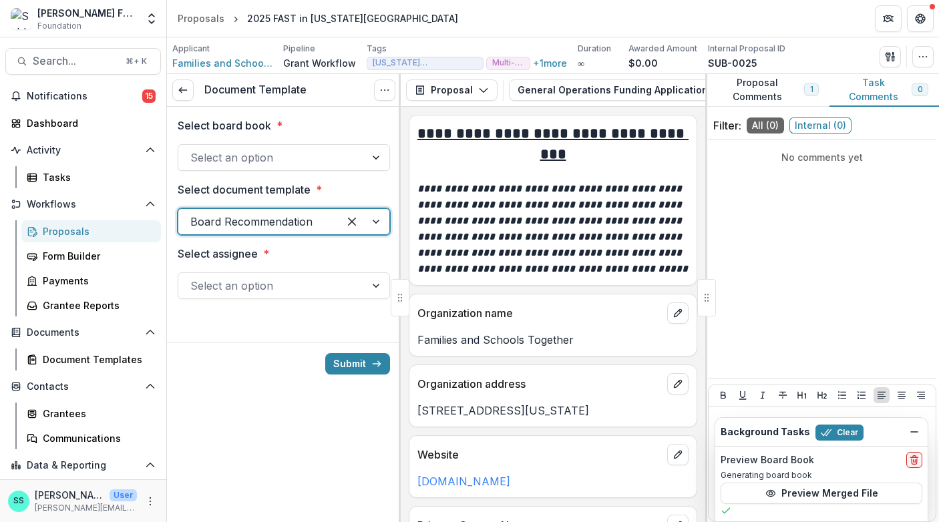
click at [269, 295] on div at bounding box center [271, 286] width 163 height 19
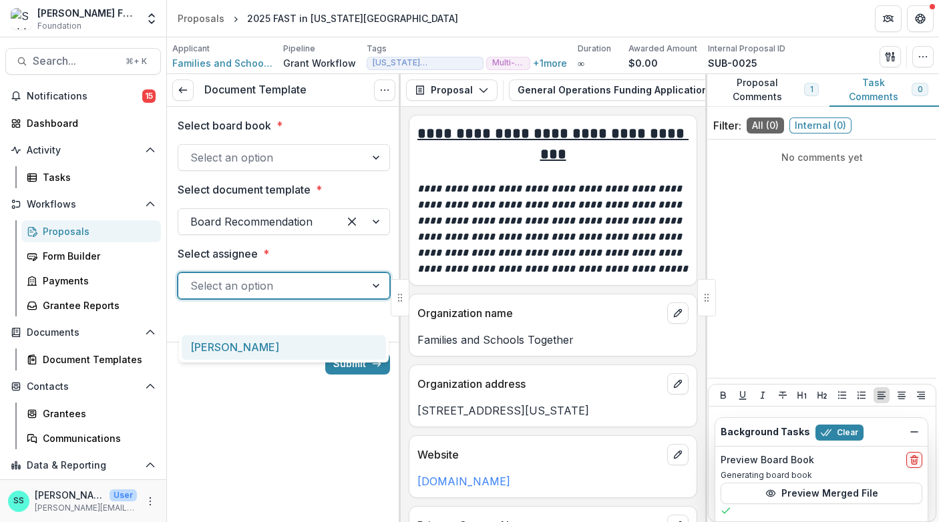
click at [266, 355] on div "[PERSON_NAME]" at bounding box center [284, 347] width 204 height 25
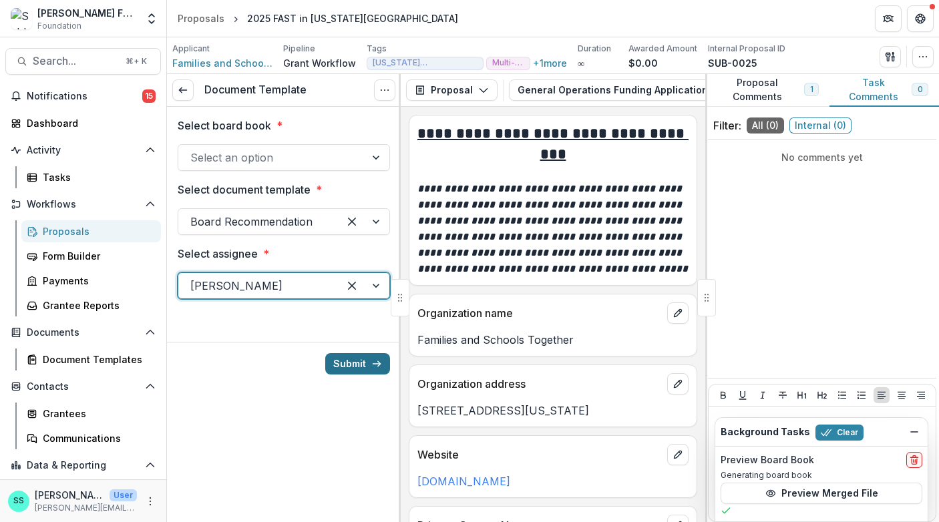
click at [352, 375] on button "Submit" at bounding box center [357, 363] width 65 height 21
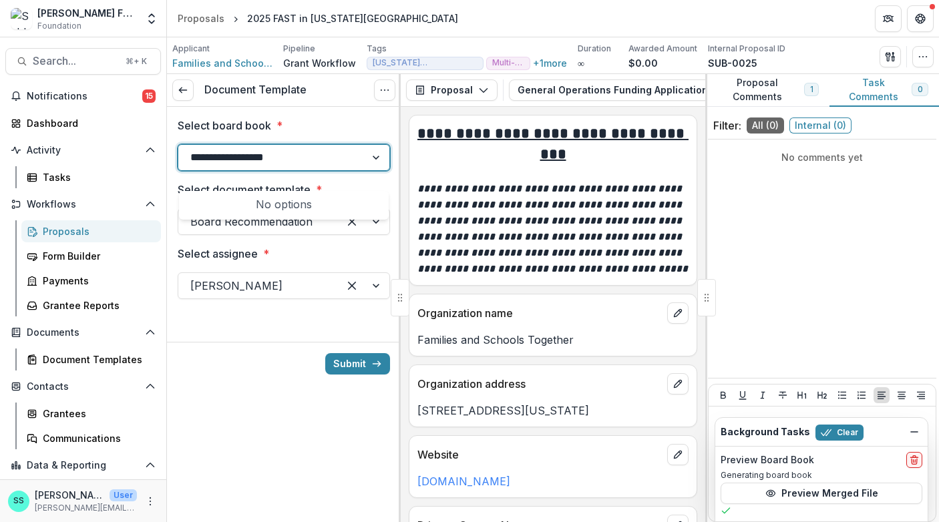
type input "**********"
click at [325, 353] on button "Submit" at bounding box center [357, 363] width 65 height 21
click at [339, 375] on button "Submit" at bounding box center [357, 363] width 65 height 21
click at [373, 166] on div at bounding box center [377, 157] width 24 height 25
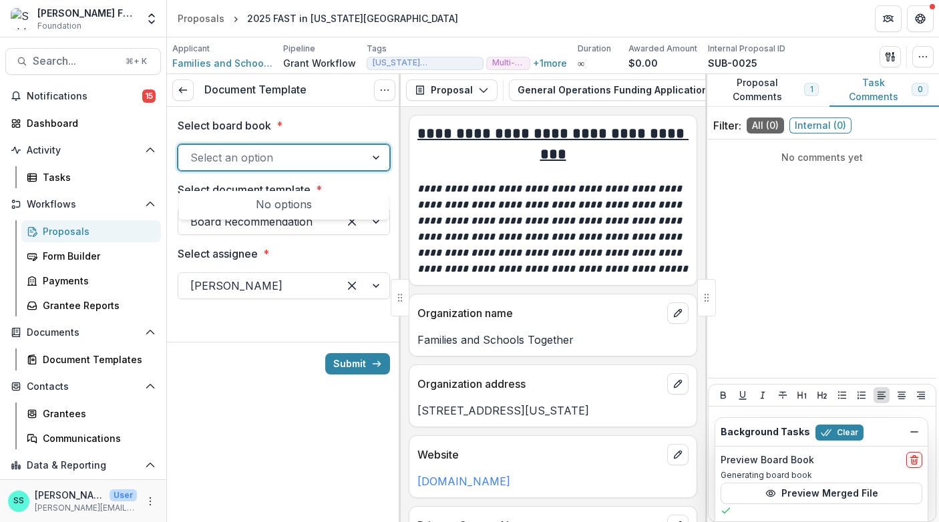
click at [373, 166] on div at bounding box center [377, 157] width 24 height 25
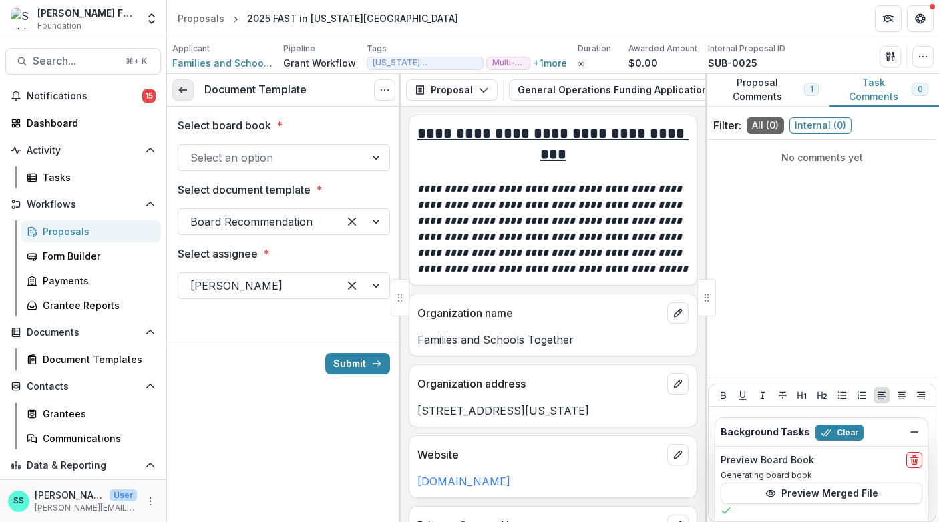
click at [188, 94] on icon at bounding box center [183, 90] width 11 height 11
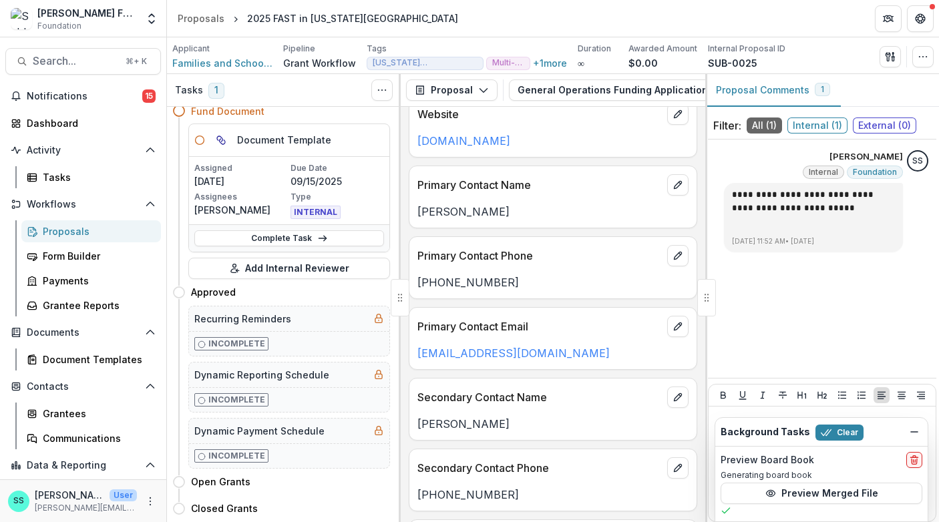
scroll to position [343, 0]
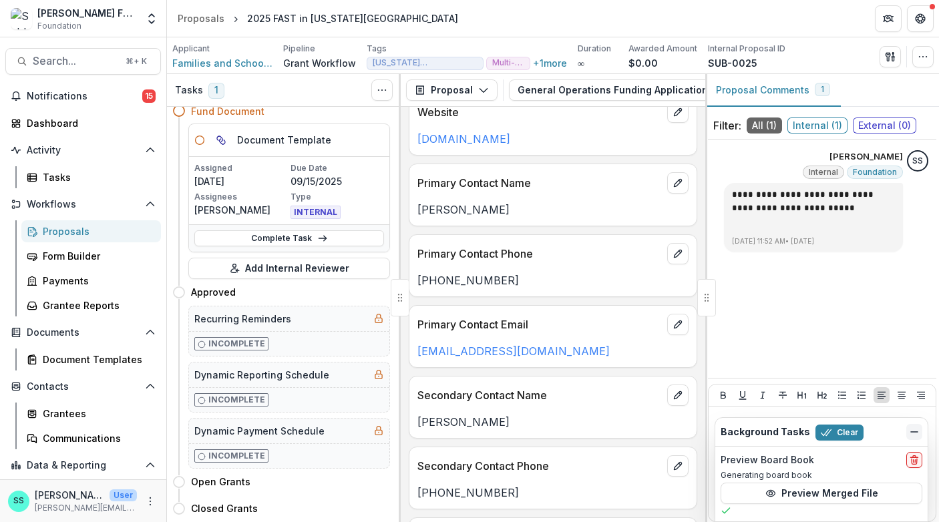
click at [910, 424] on button "Dismiss" at bounding box center [914, 432] width 16 height 16
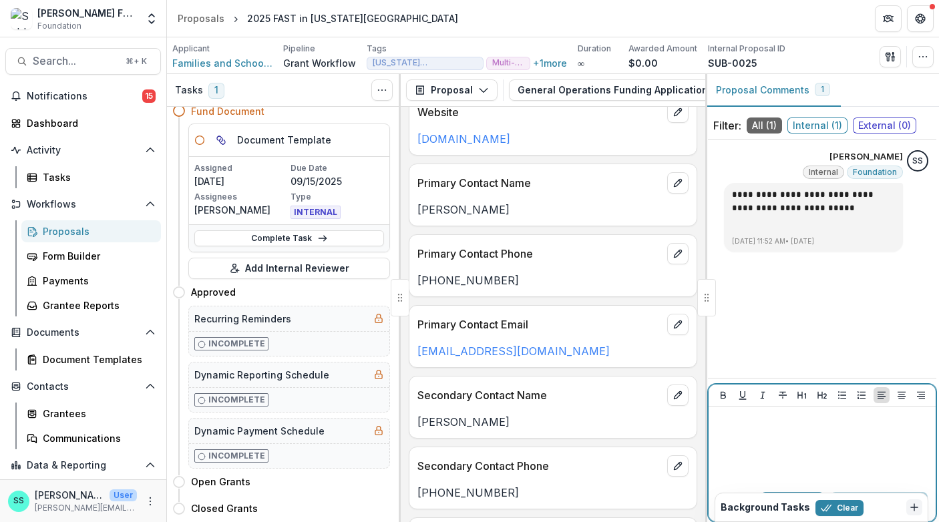
click at [910, 414] on p at bounding box center [822, 419] width 216 height 15
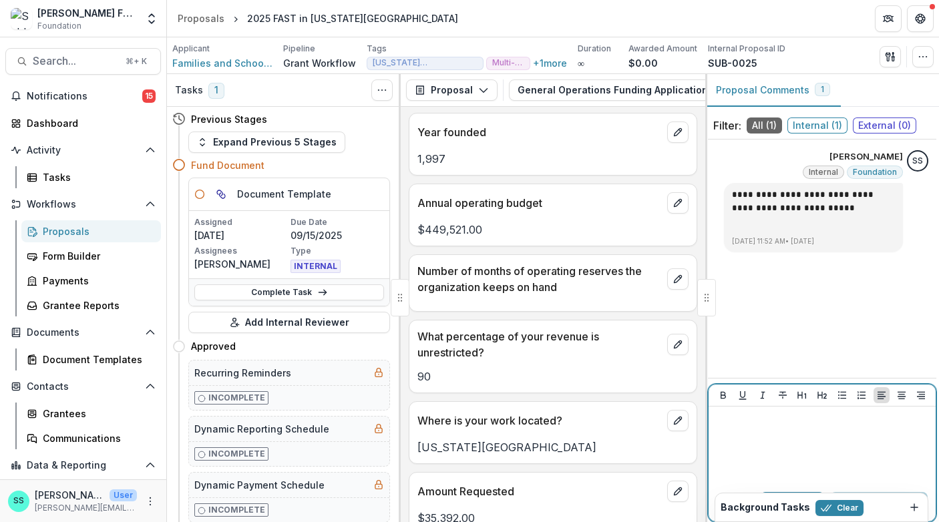
scroll to position [890, 0]
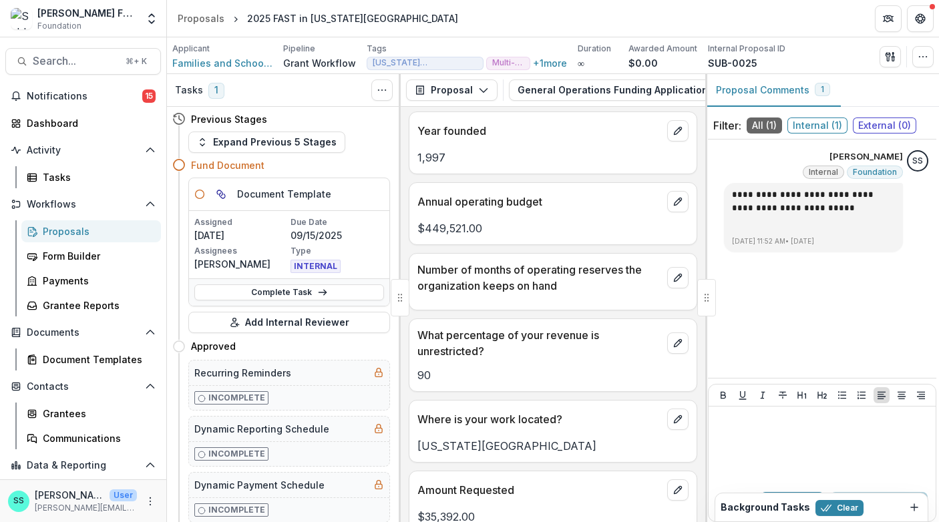
drag, startPoint x: 482, startPoint y: 238, endPoint x: 416, endPoint y: 241, distance: 66.2
click at [416, 95] on div "391895298" at bounding box center [552, 87] width 287 height 16
copy p "391895298"
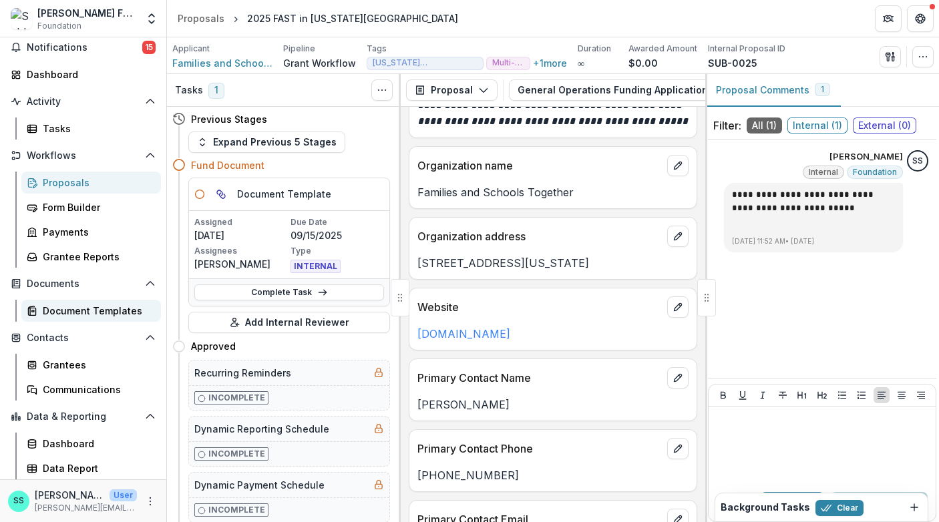
scroll to position [98, 0]
click at [71, 372] on div "Grantees" at bounding box center [97, 365] width 108 height 14
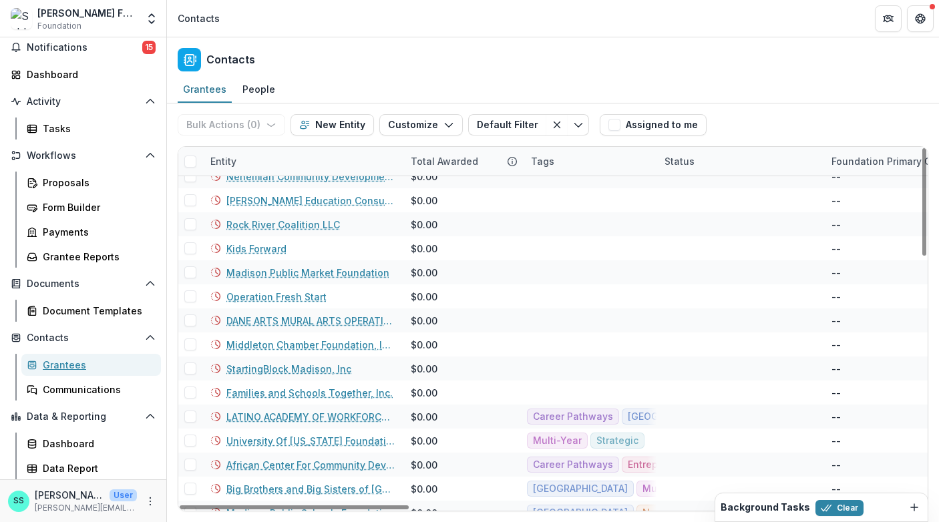
scroll to position [807, 0]
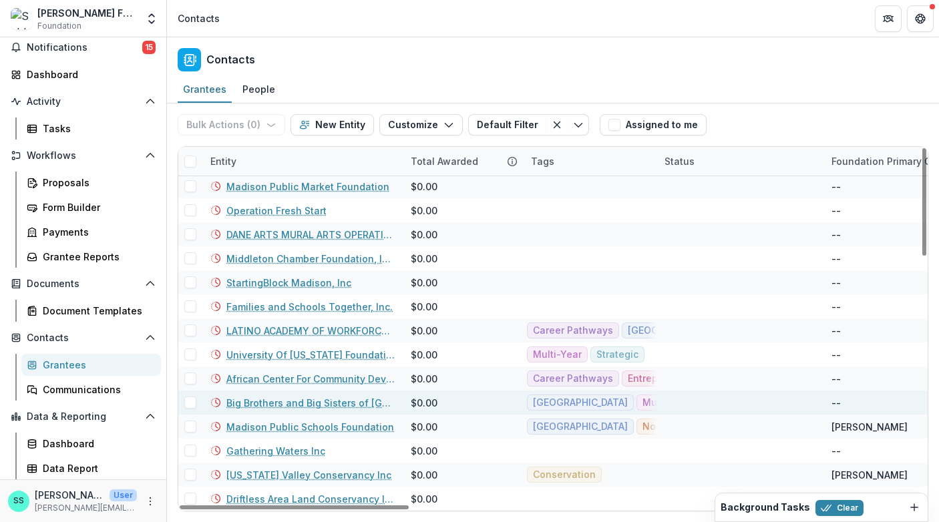
click at [274, 396] on link "Big Brothers and Big Sisters of [GEOGRAPHIC_DATA]" at bounding box center [310, 403] width 168 height 14
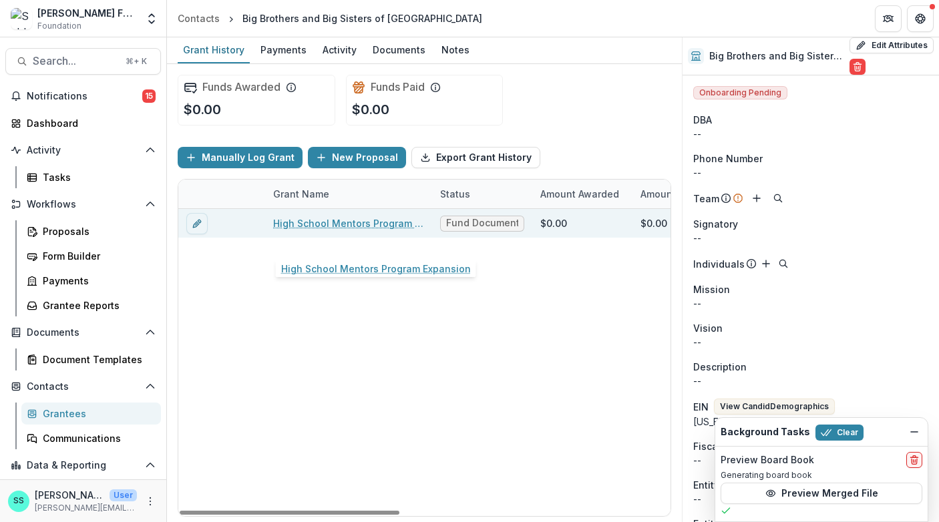
click at [333, 230] on link "High School Mentors Program Expansion" at bounding box center [348, 223] width 151 height 14
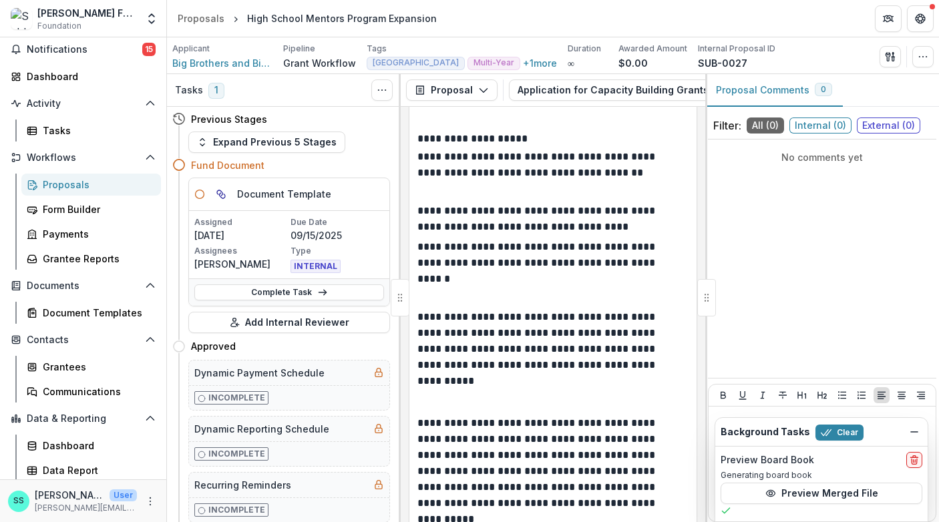
scroll to position [47, 0]
click at [79, 374] on div "Grantees" at bounding box center [97, 367] width 108 height 14
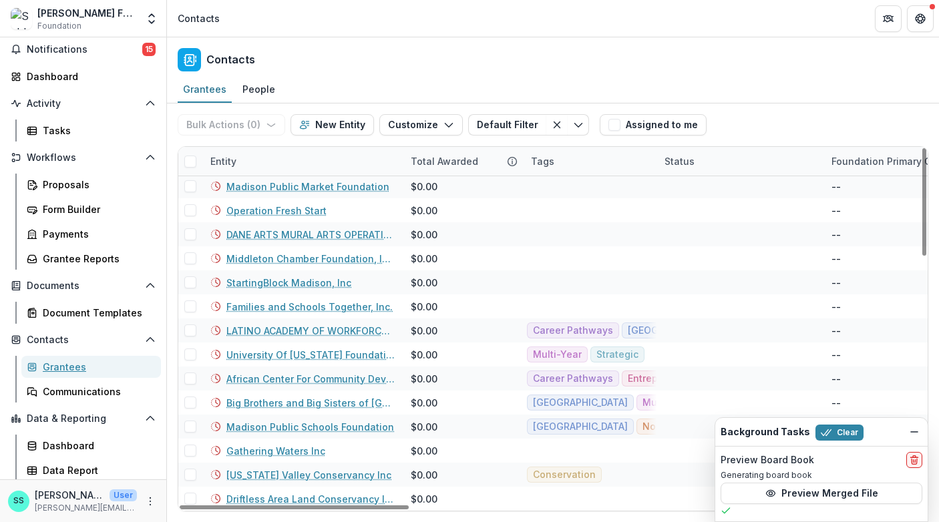
scroll to position [805, 0]
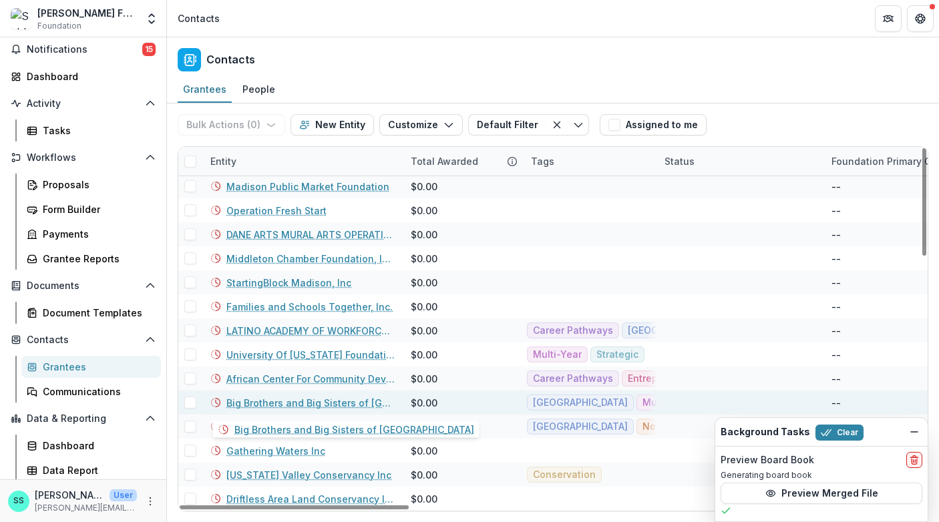
click at [310, 401] on link "Big Brothers and Big Sisters of [GEOGRAPHIC_DATA]" at bounding box center [310, 403] width 168 height 14
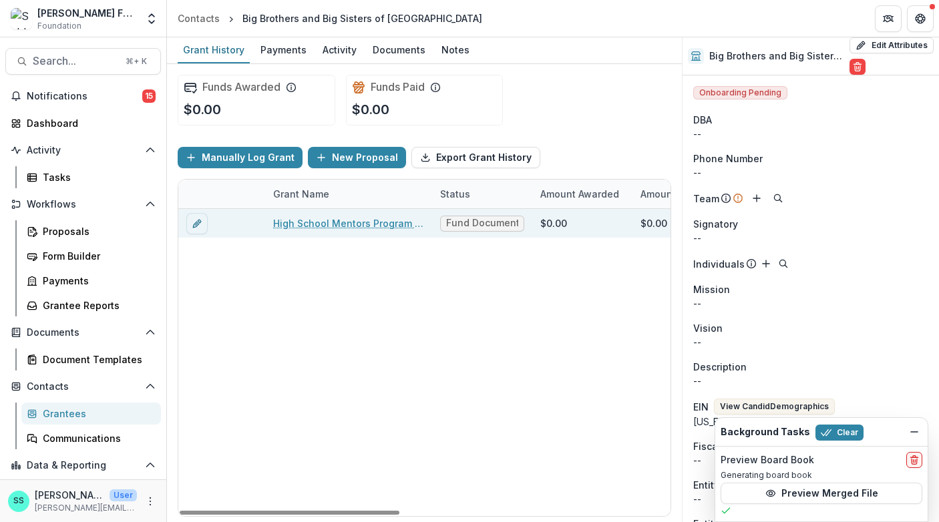
click at [345, 230] on link "High School Mentors Program Expansion" at bounding box center [348, 223] width 151 height 14
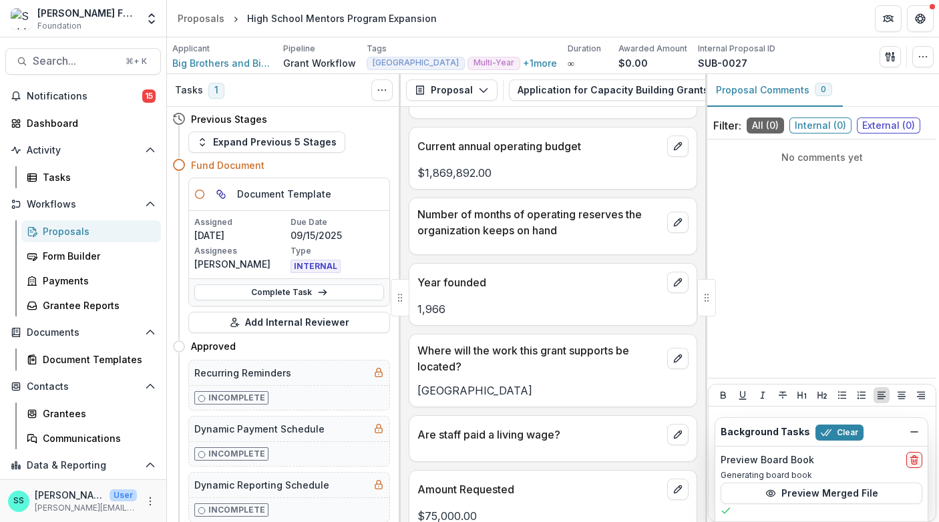
scroll to position [893, 0]
drag, startPoint x: 484, startPoint y: 234, endPoint x: 422, endPoint y: 233, distance: 62.1
click at [422, 108] on p "391077783" at bounding box center [553, 100] width 271 height 16
copy p "391077783"
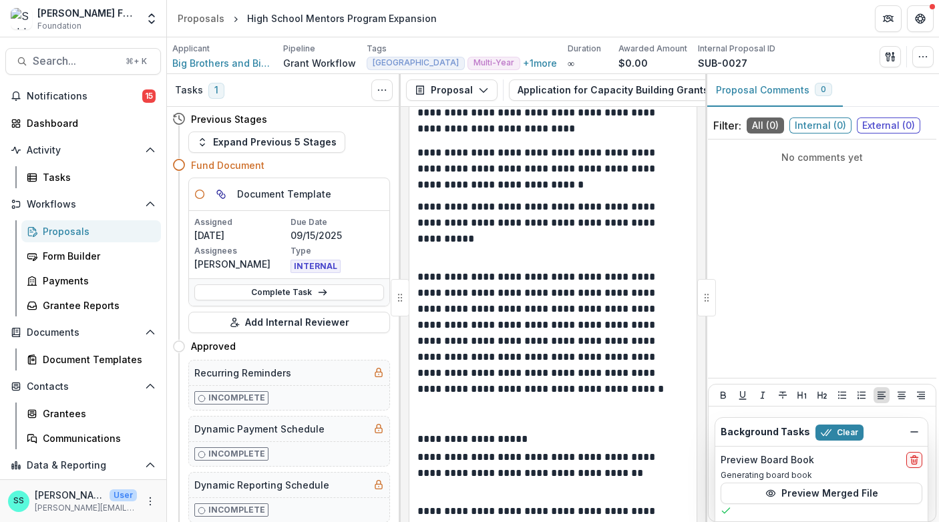
scroll to position [3752, 0]
